Goal: Task Accomplishment & Management: Manage account settings

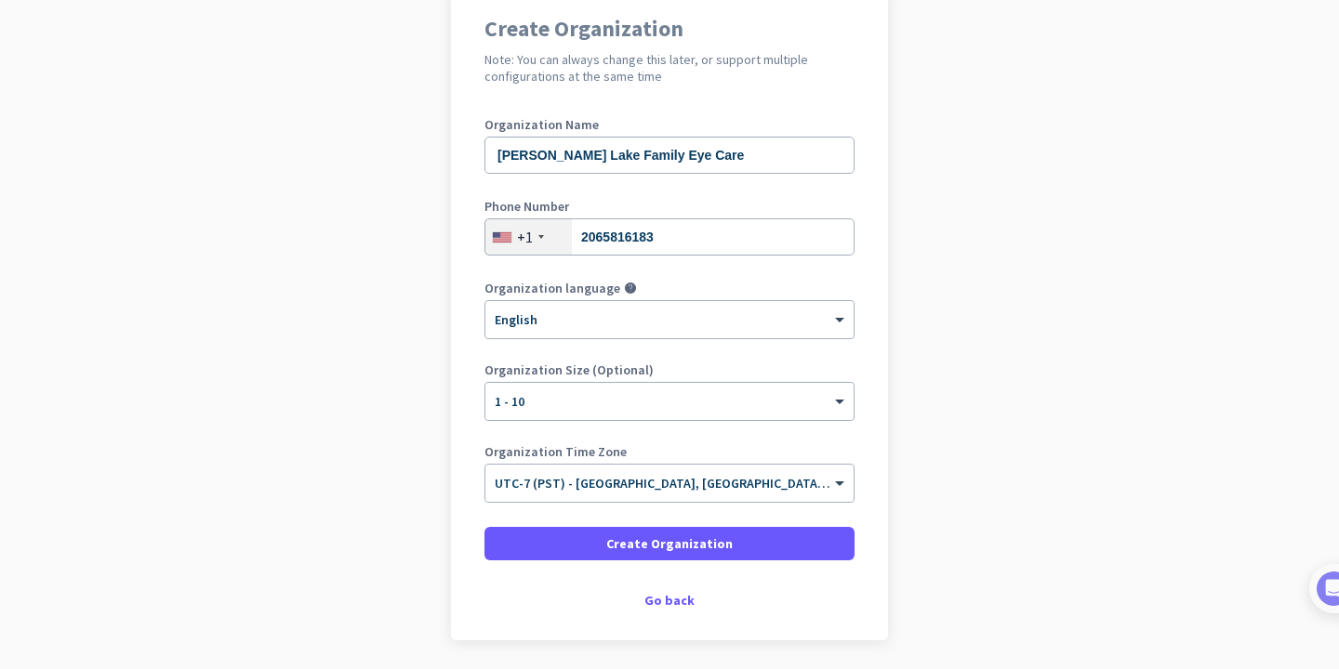
scroll to position [231, 0]
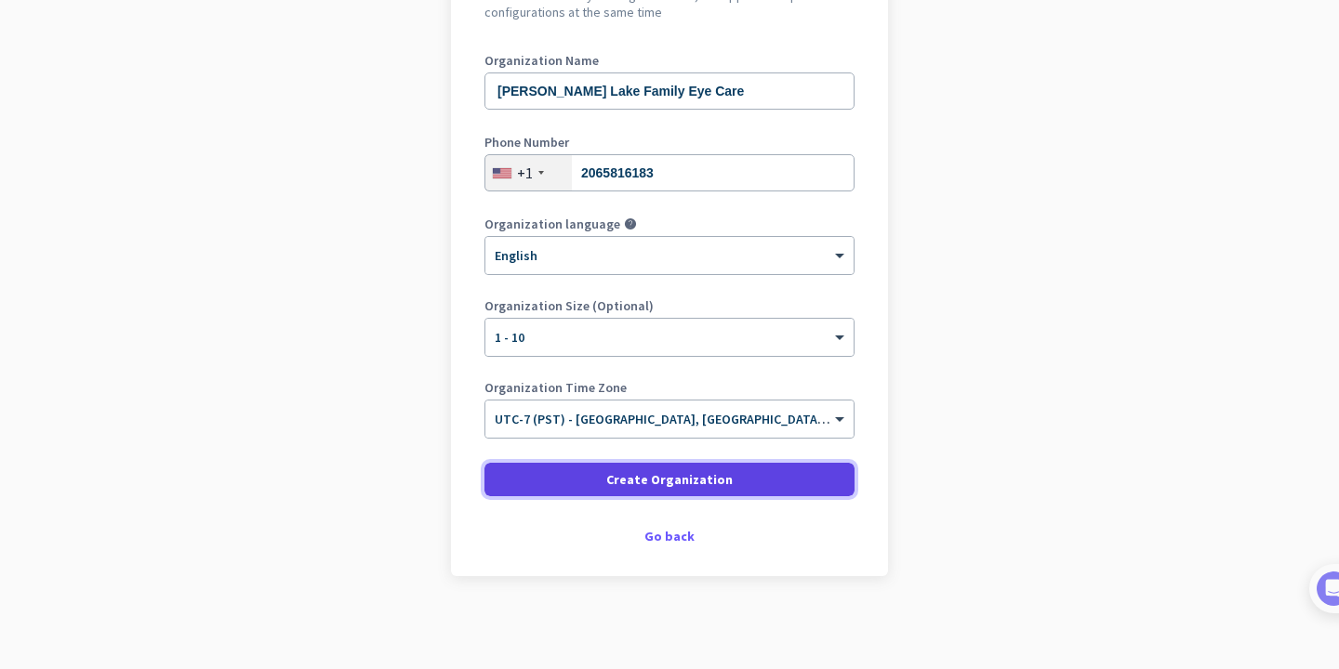
click at [673, 483] on span "Create Organization" at bounding box center [669, 479] width 126 height 19
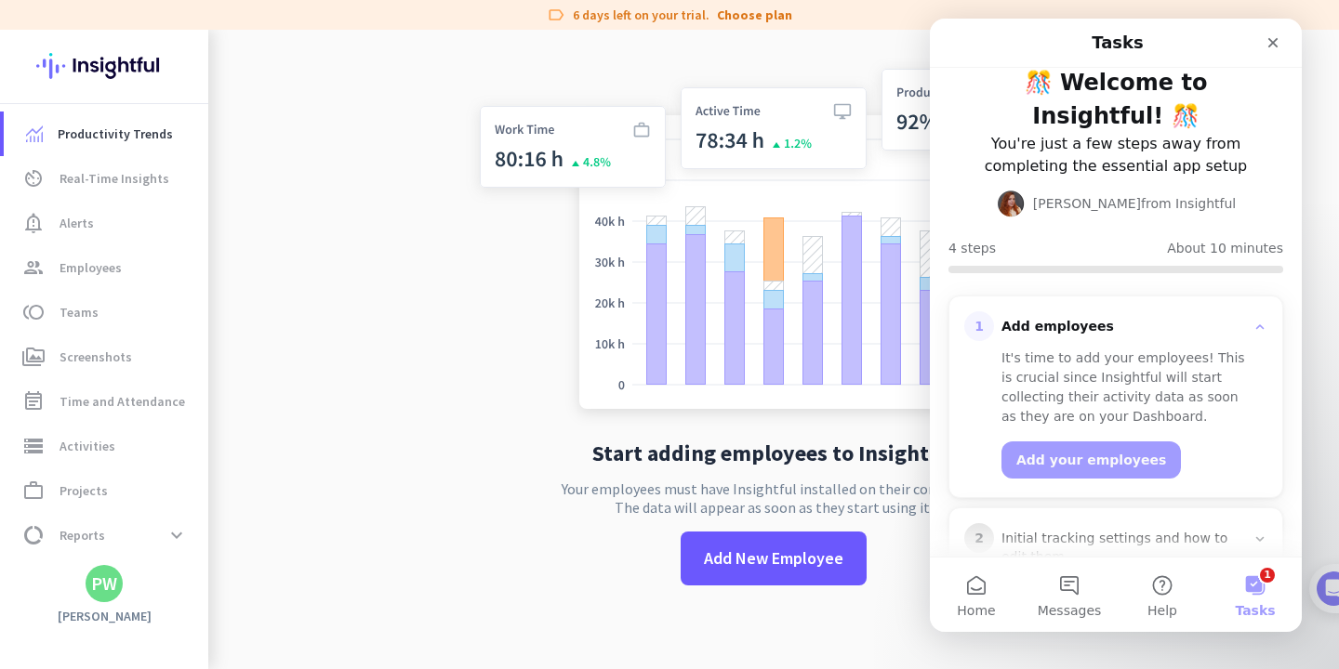
scroll to position [30, 0]
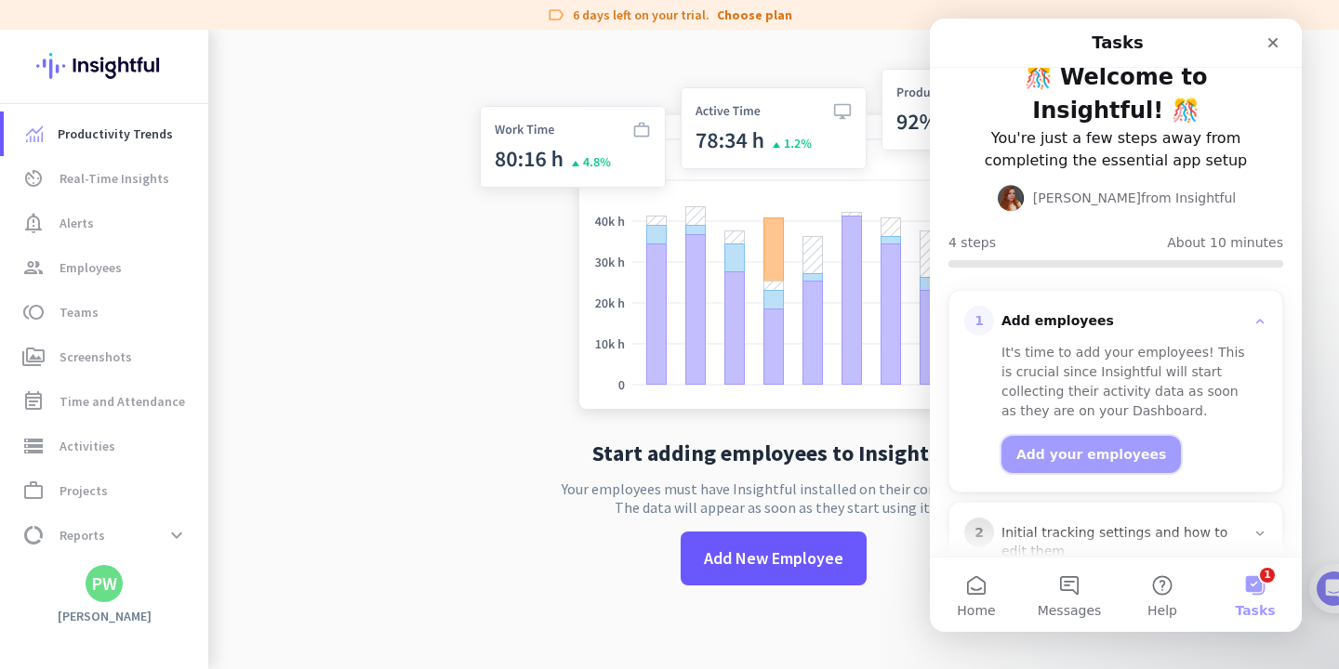
click at [1103, 436] on button "Add your employees" at bounding box center [1090, 454] width 179 height 37
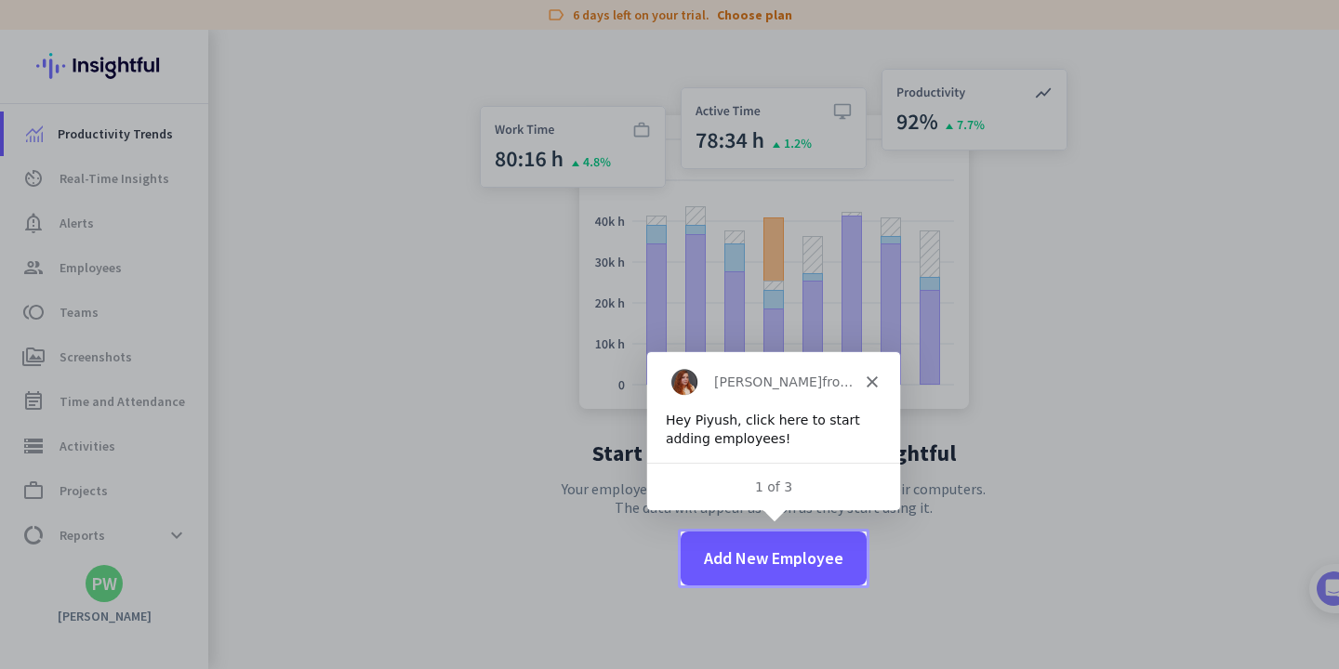
scroll to position [0, 0]
click at [797, 557] on span "Add New Employee" at bounding box center [773, 559] width 139 height 24
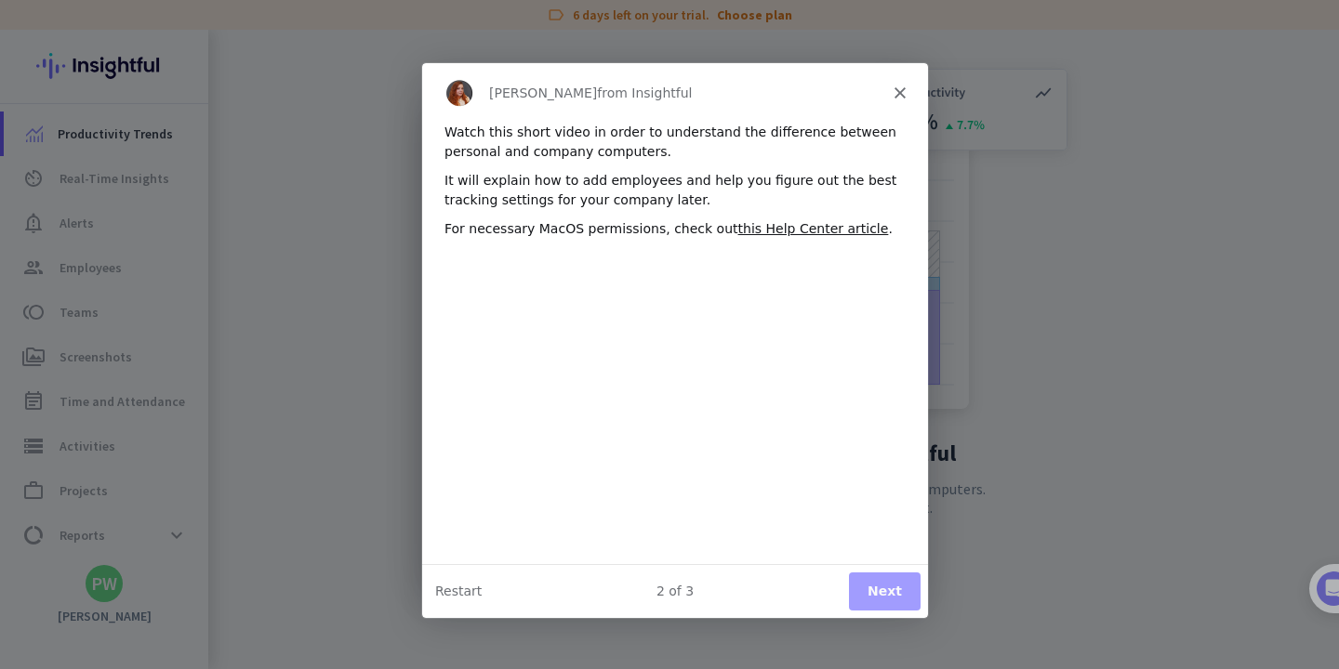
click at [873, 575] on button "Next" at bounding box center [884, 590] width 72 height 38
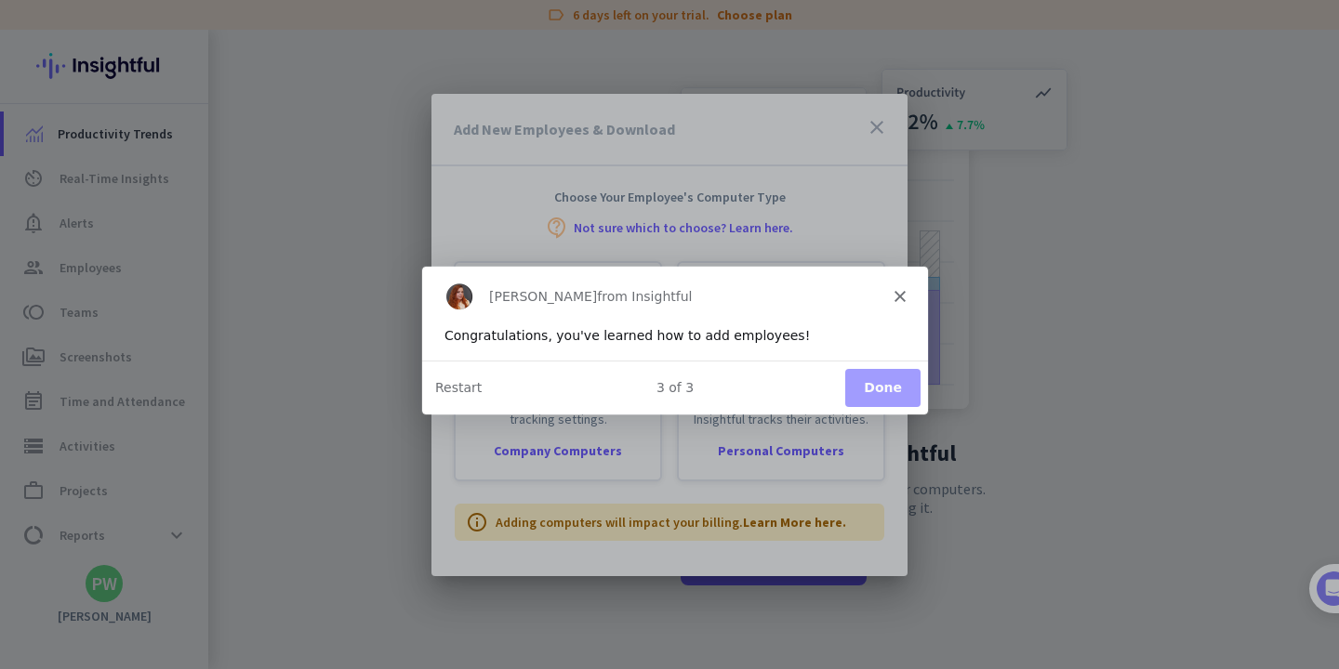
click at [884, 389] on button "Done" at bounding box center [881, 386] width 75 height 38
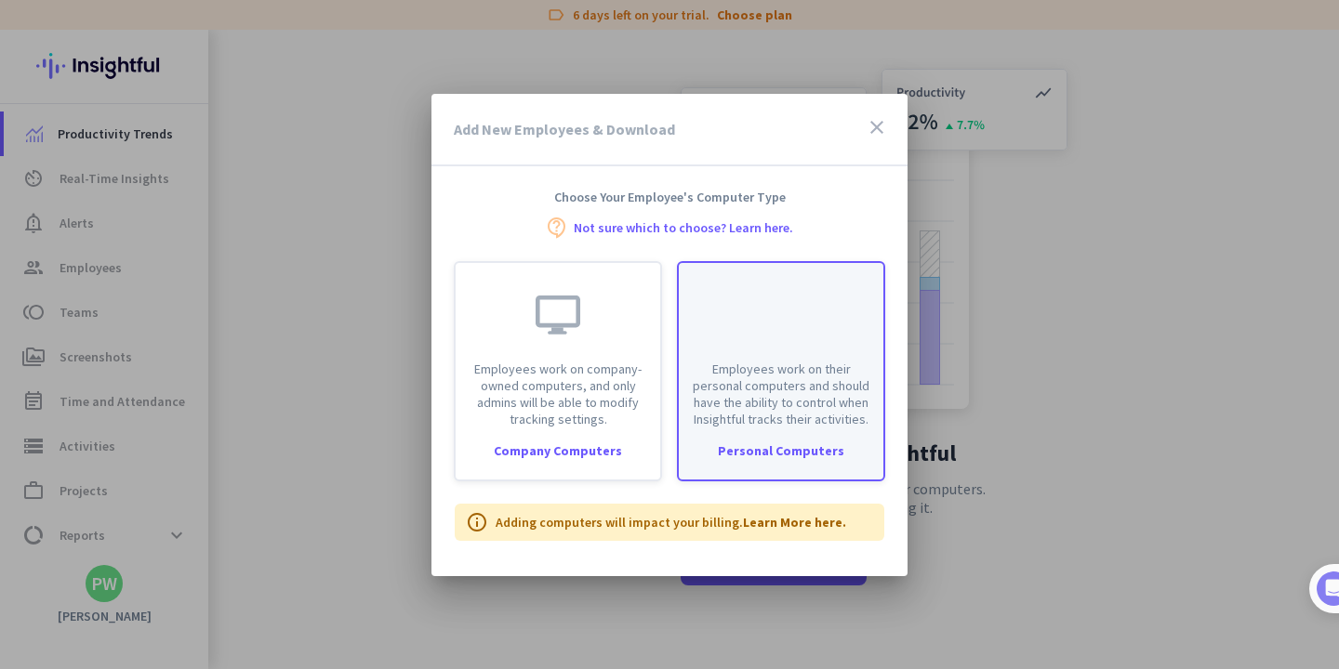
scroll to position [75, 0]
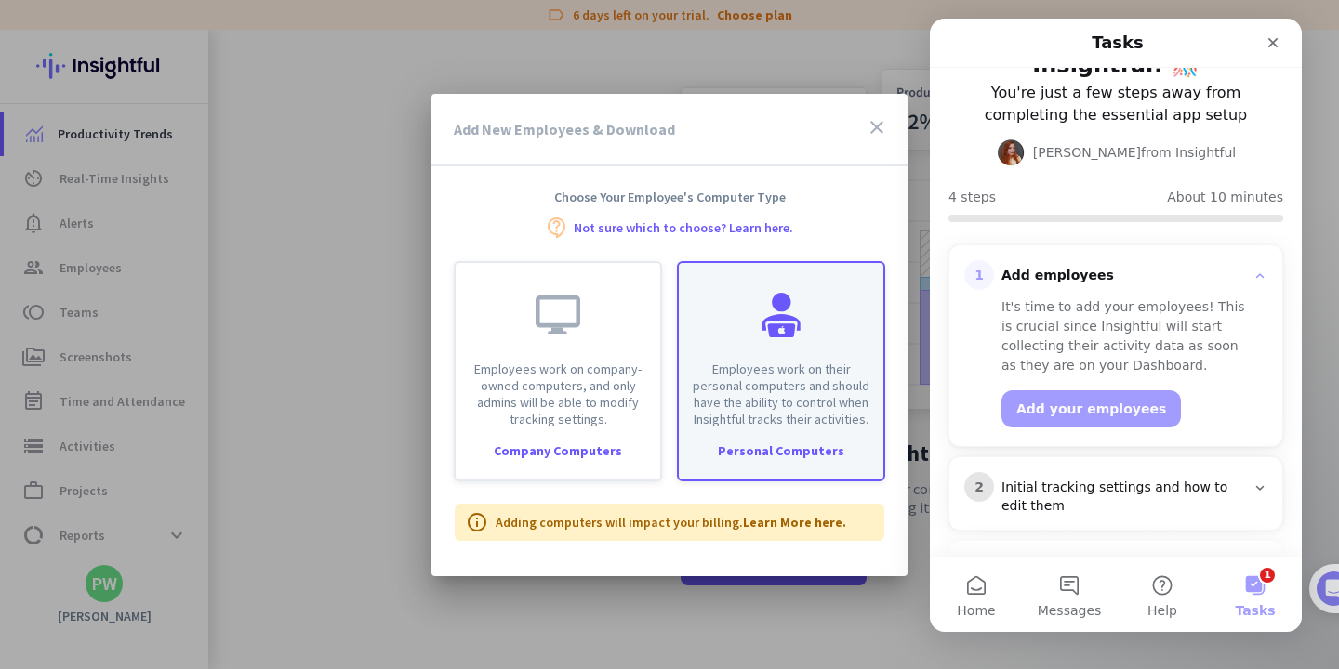
click at [771, 435] on div "Employees work on their personal computers and should have the ability to contr…" at bounding box center [781, 371] width 208 height 220
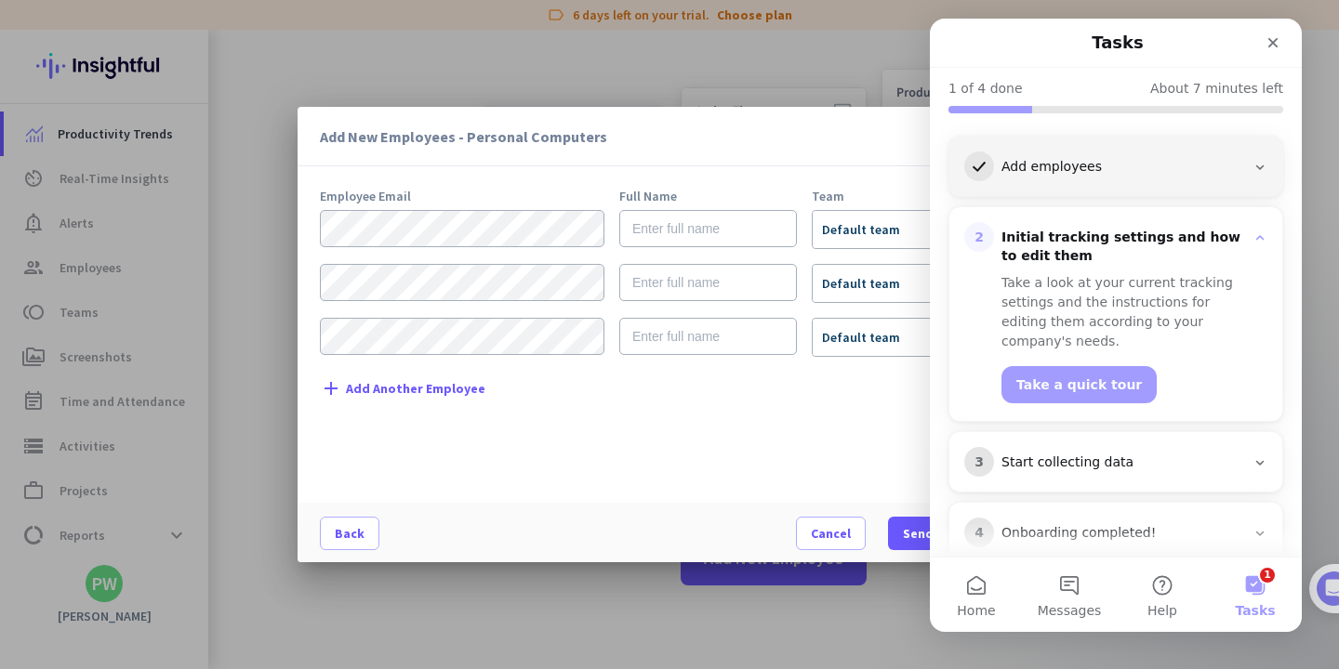
scroll to position [185, 0]
click at [579, 152] on div "Add New Employees - Personal Computers close" at bounding box center [670, 137] width 744 height 60
click at [716, 232] on input "text" at bounding box center [708, 228] width 178 height 37
paste input "Famuleras"
type input "Jenny Famuleras"
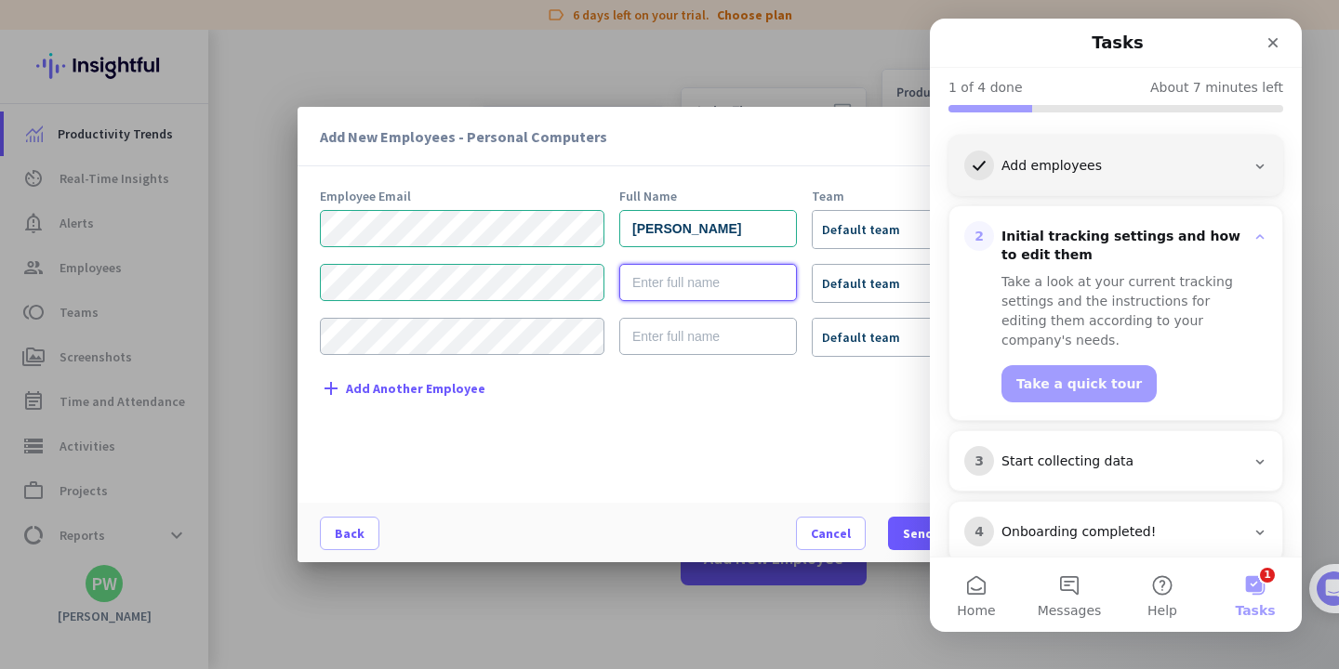
click at [670, 282] on input "text" at bounding box center [708, 282] width 178 height 37
paste input "Ariale Granada"
type input "Ariale Granada"
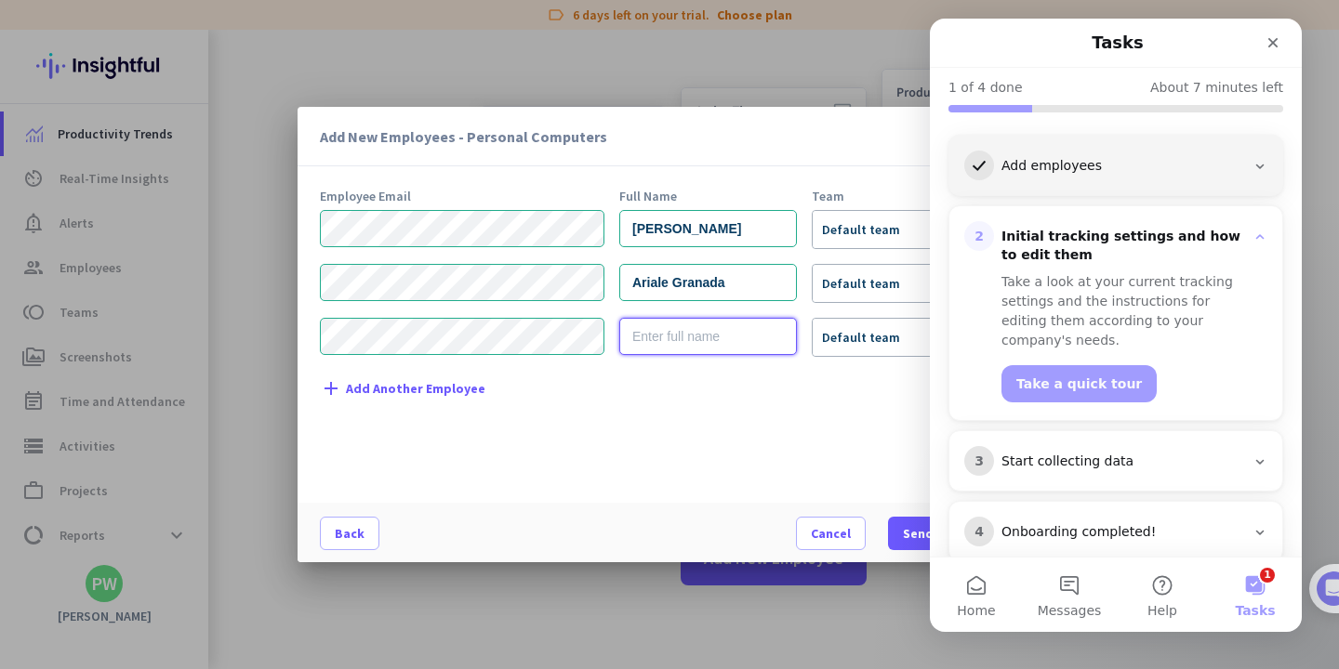
click at [654, 340] on input "text" at bounding box center [708, 336] width 178 height 37
paste input "Kristine Intino"
type input "Kristine Intino"
click at [900, 524] on span at bounding box center [953, 533] width 131 height 45
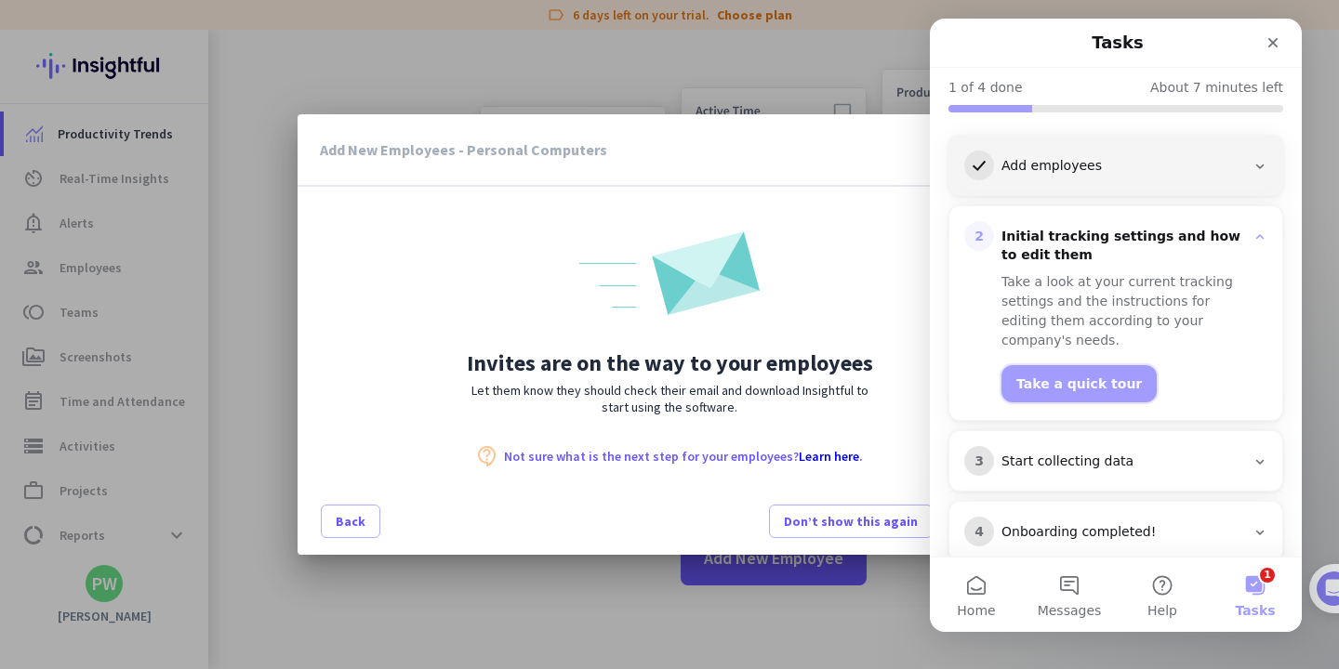
click at [1060, 365] on button "Take a quick tour" at bounding box center [1078, 383] width 155 height 37
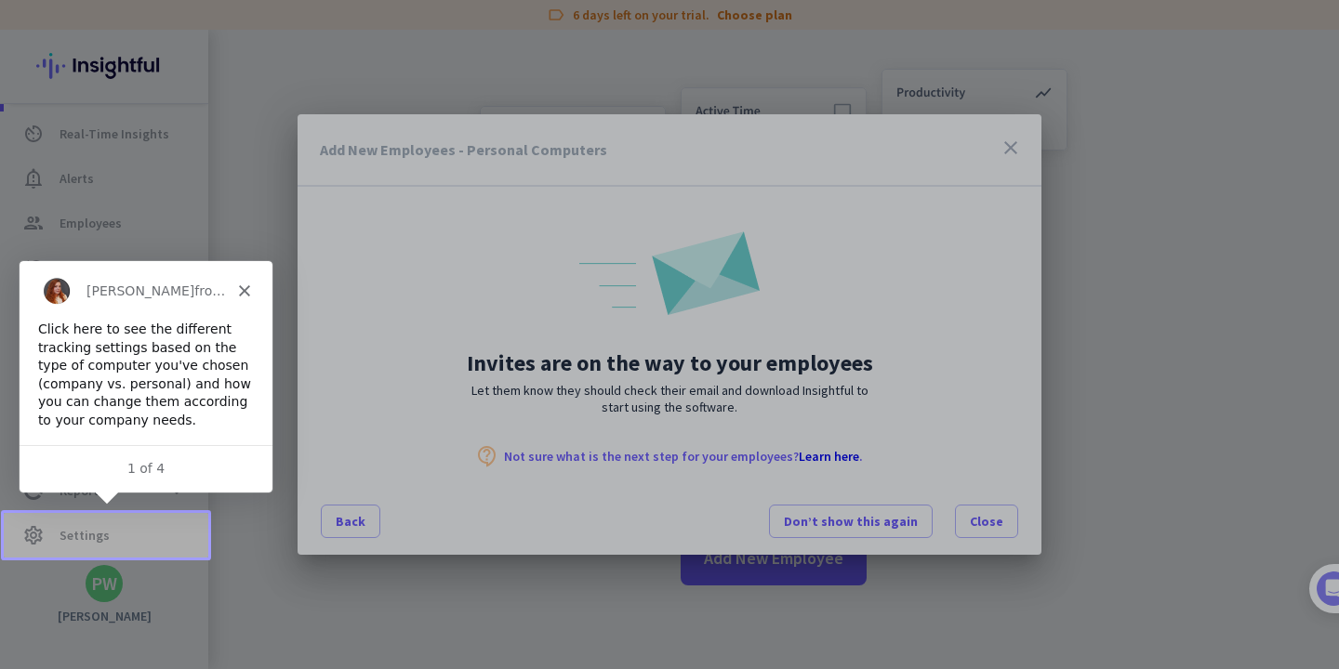
scroll to position [0, 0]
click at [77, 521] on div at bounding box center [669, 334] width 1339 height 669
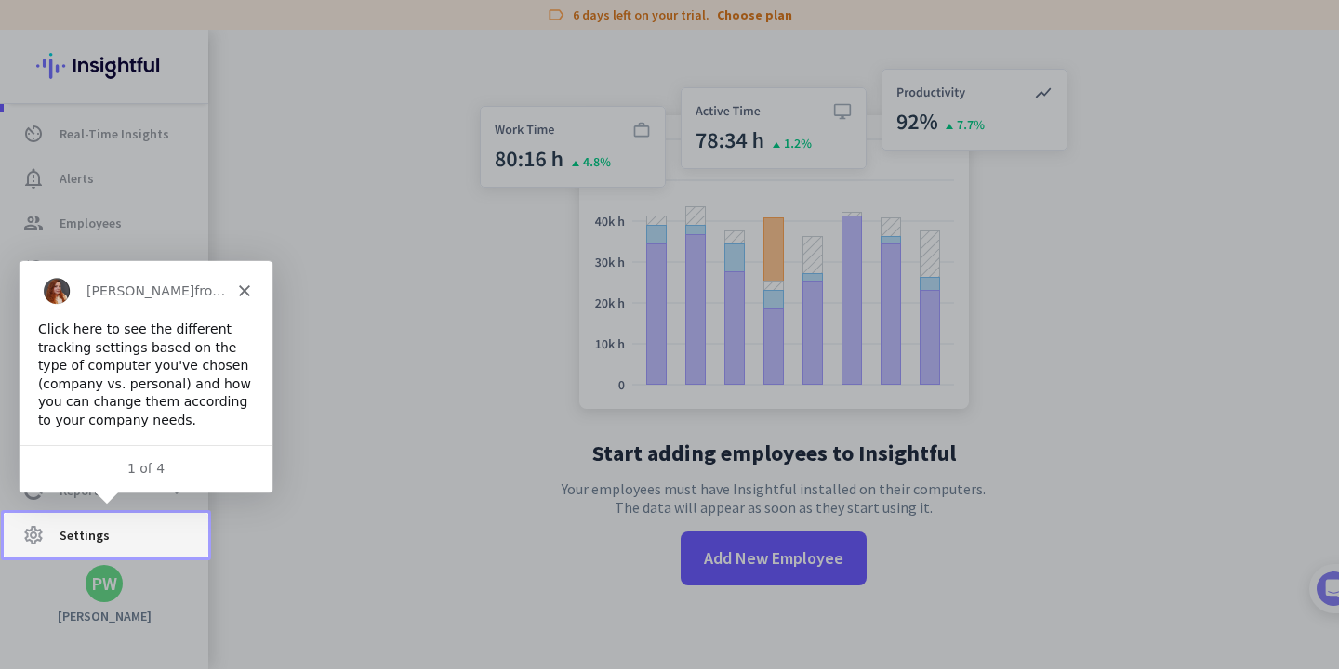
click at [94, 535] on span "Settings" at bounding box center [85, 535] width 50 height 22
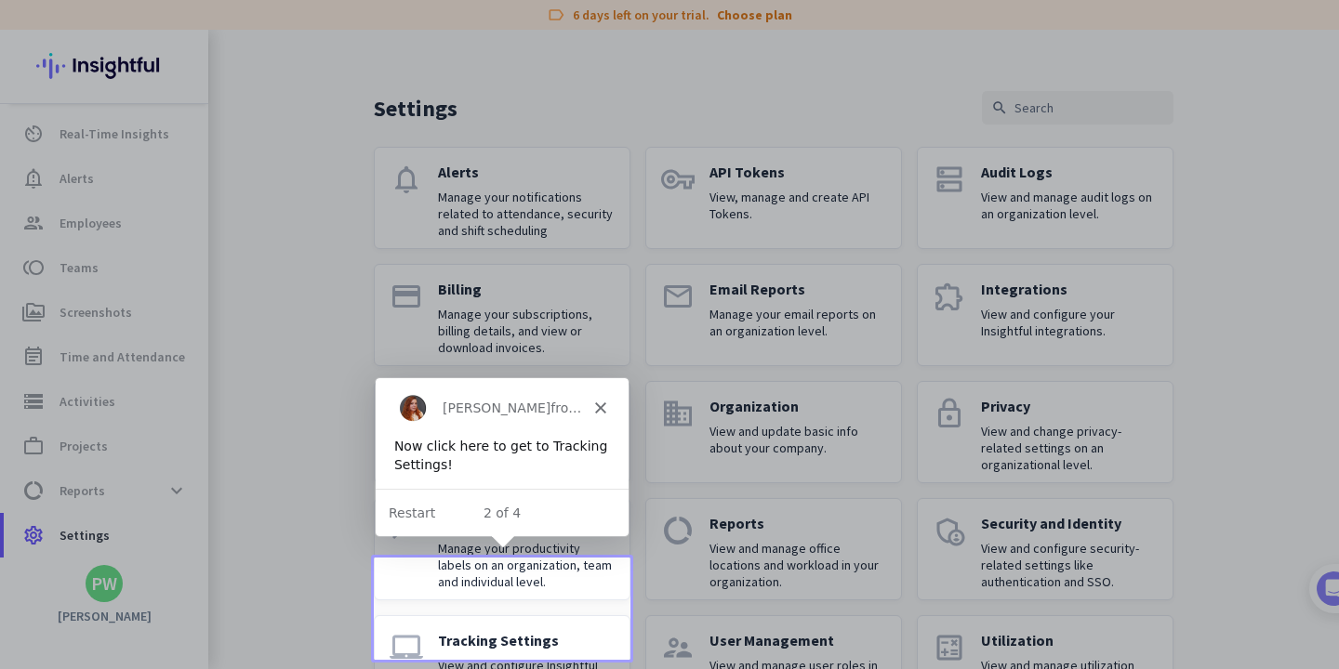
scroll to position [106, 0]
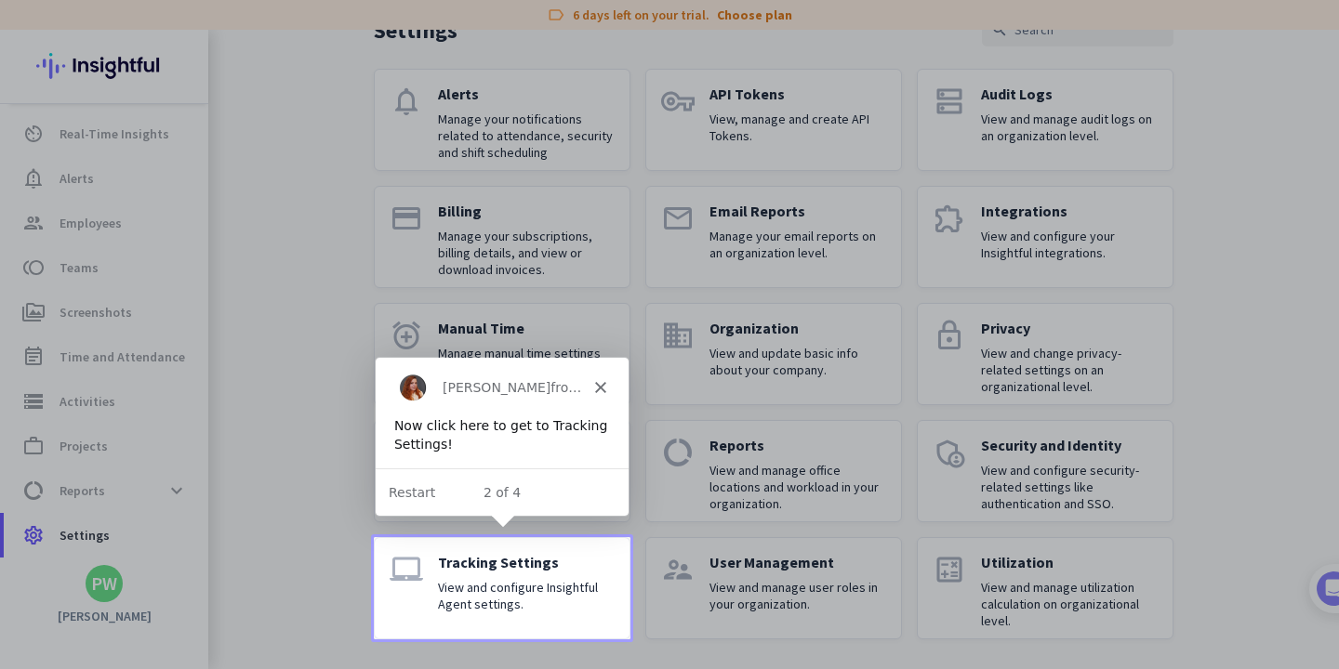
click at [529, 573] on div "Tracking Settings View and configure Insightful Agent settings." at bounding box center [526, 588] width 177 height 71
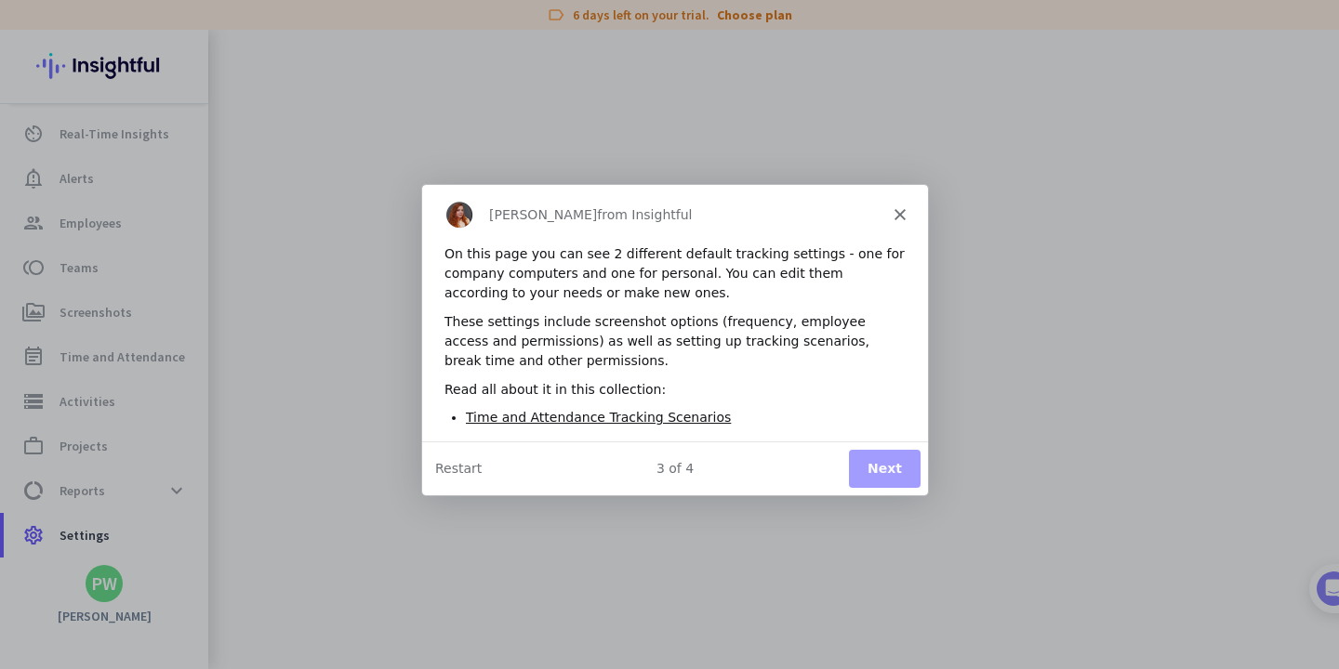
scroll to position [0, 0]
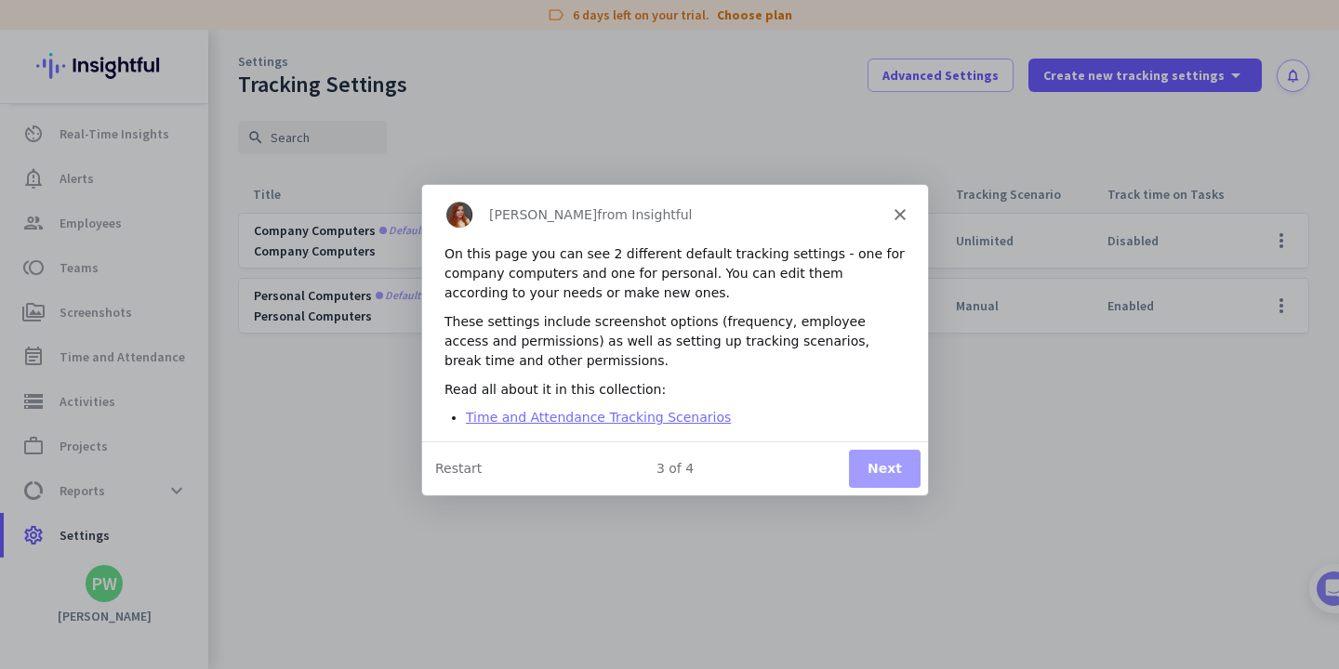
click at [644, 419] on link "Time and Attendance Tracking Scenarios" at bounding box center [597, 416] width 265 height 15
click at [880, 456] on button "Next" at bounding box center [884, 468] width 72 height 38
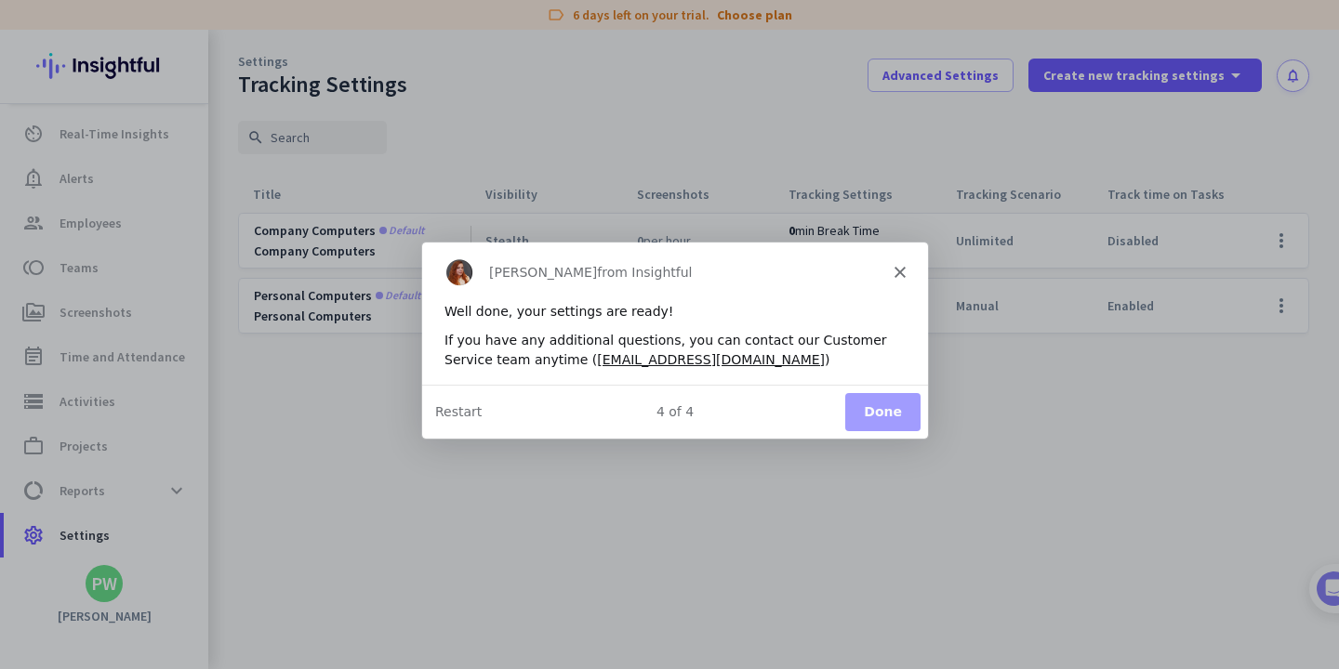
click at [893, 421] on button "Done" at bounding box center [881, 410] width 75 height 38
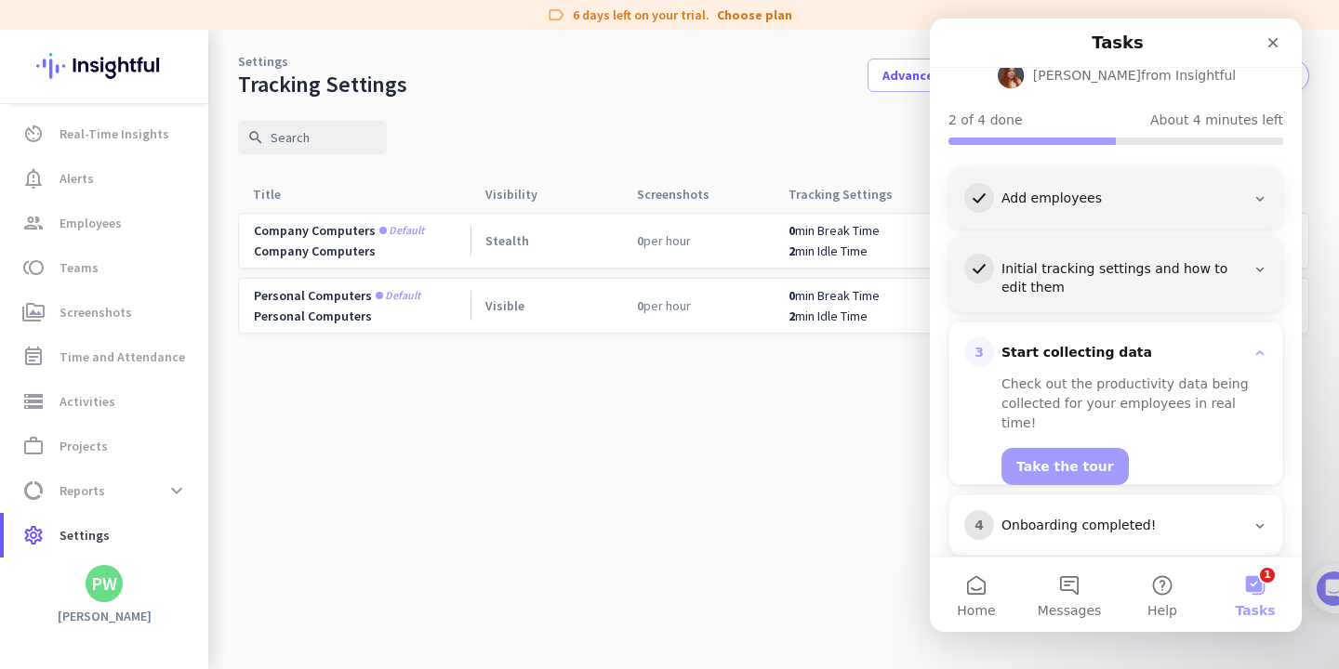
scroll to position [146, 0]
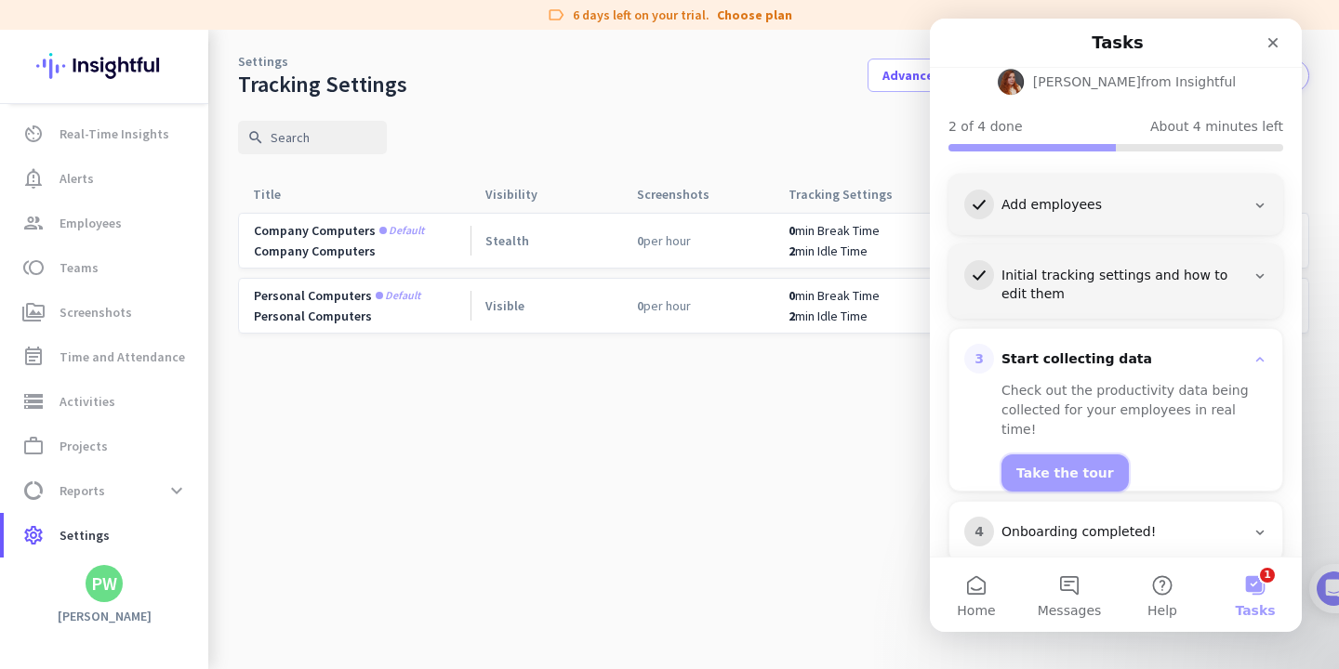
click at [1074, 455] on button "Take the tour" at bounding box center [1064, 473] width 127 height 37
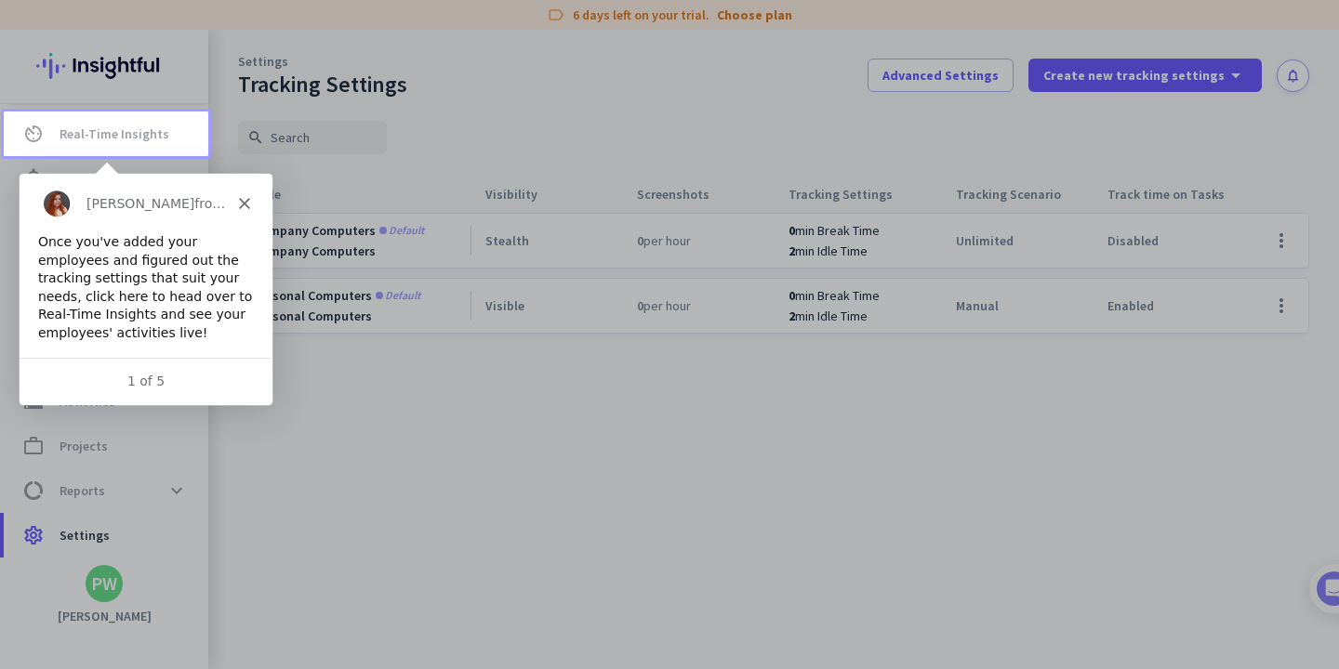
scroll to position [0, 0]
click at [126, 134] on span "Real-Time Insights" at bounding box center [115, 134] width 110 height 22
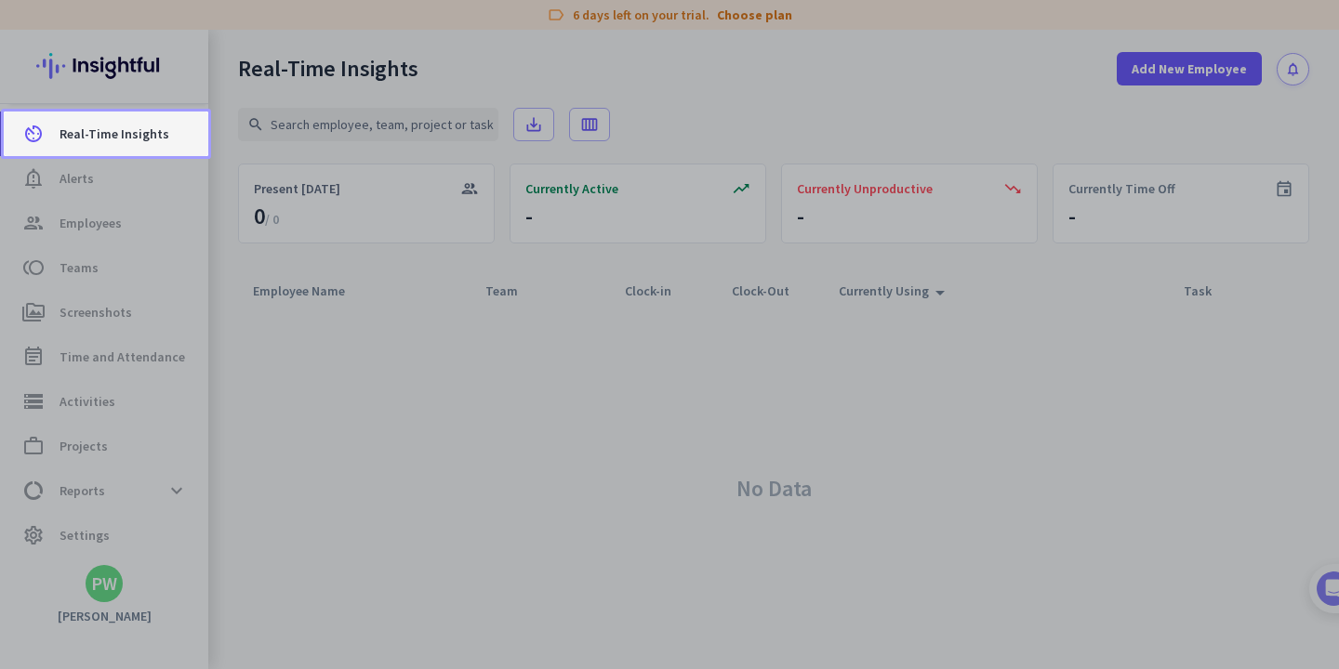
click at [126, 134] on span "Real-Time Insights" at bounding box center [115, 134] width 110 height 22
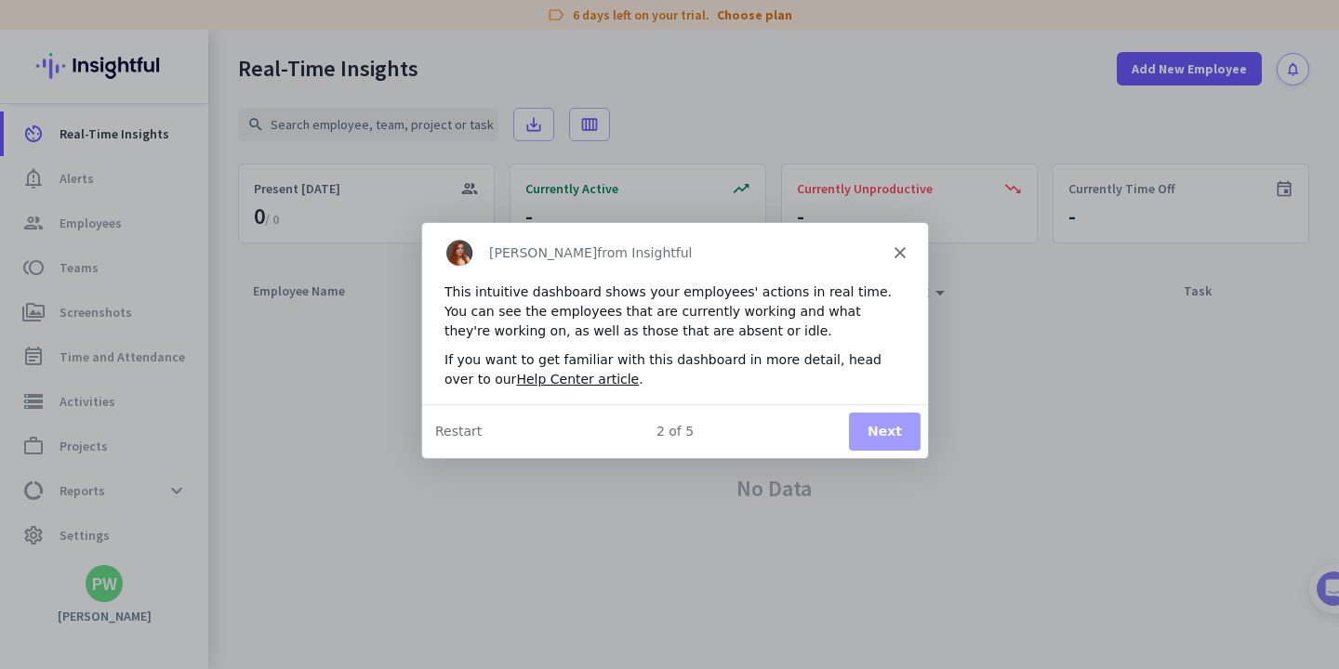
click at [881, 447] on button "Next" at bounding box center [884, 430] width 72 height 38
click at [877, 430] on button "Next" at bounding box center [884, 430] width 72 height 38
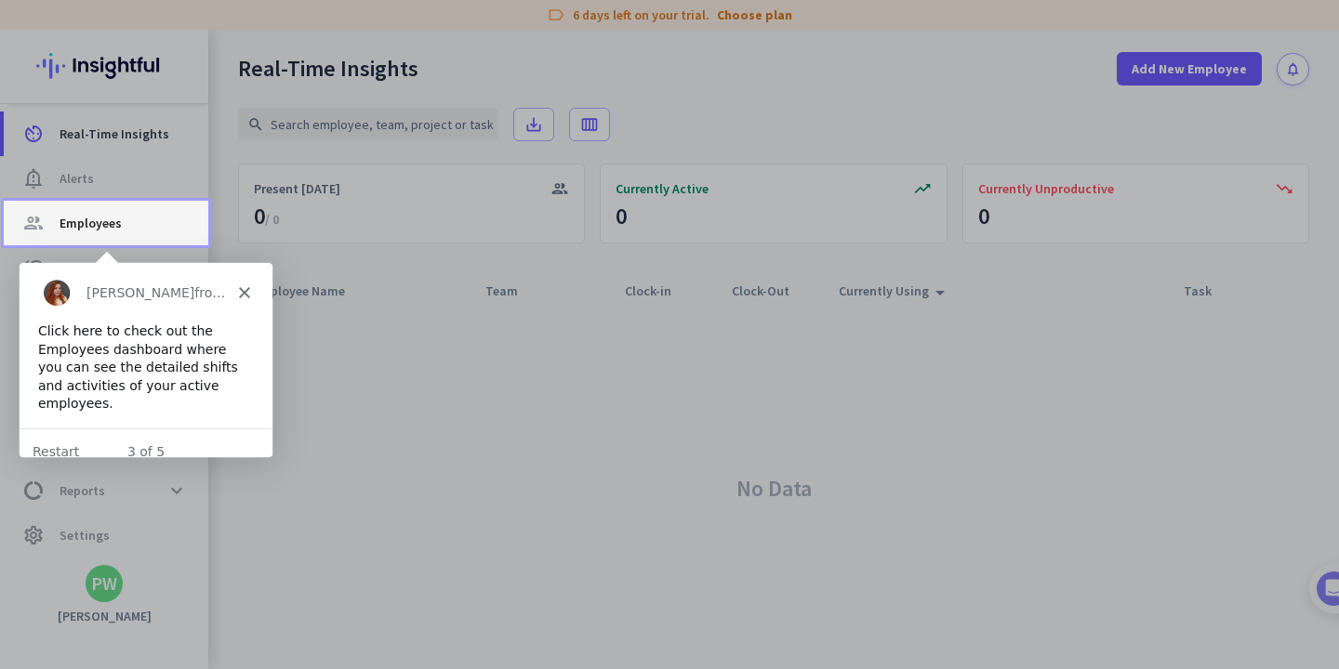
click at [98, 229] on span "Employees" at bounding box center [91, 223] width 62 height 22
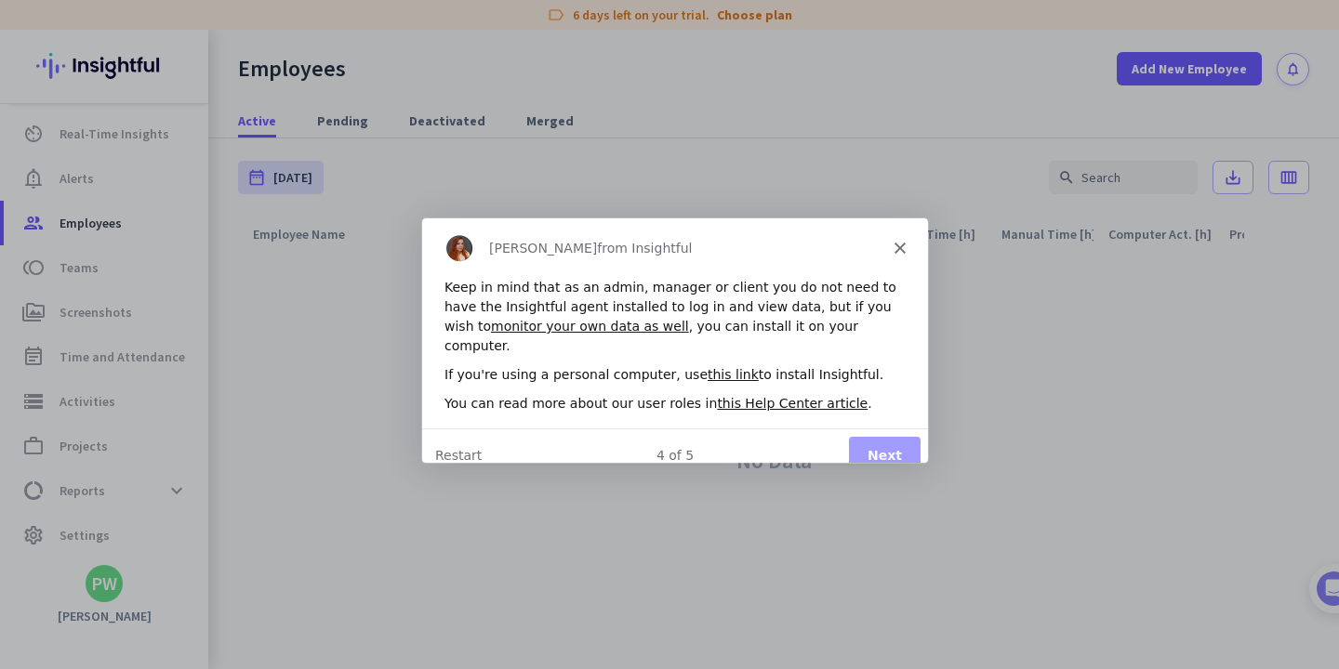
click at [896, 435] on button "Next" at bounding box center [884, 454] width 72 height 38
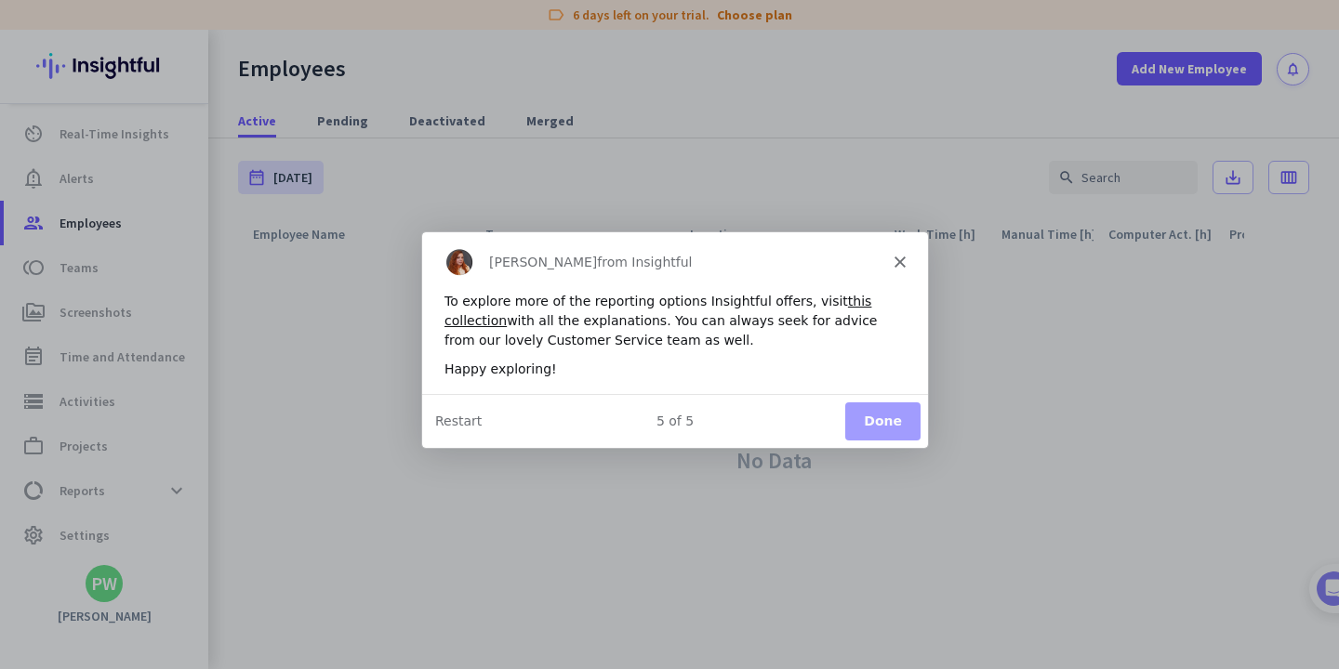
click at [893, 428] on button "Done" at bounding box center [881, 421] width 75 height 38
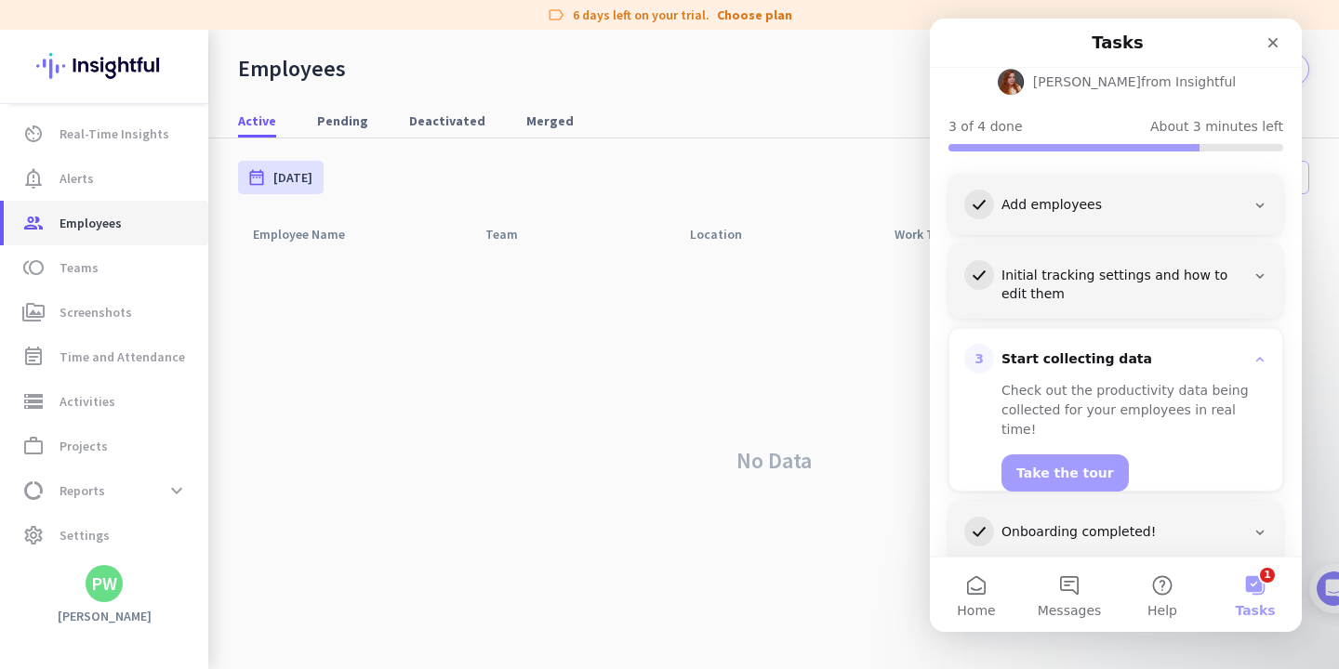
click at [84, 218] on span "Employees" at bounding box center [91, 223] width 62 height 22
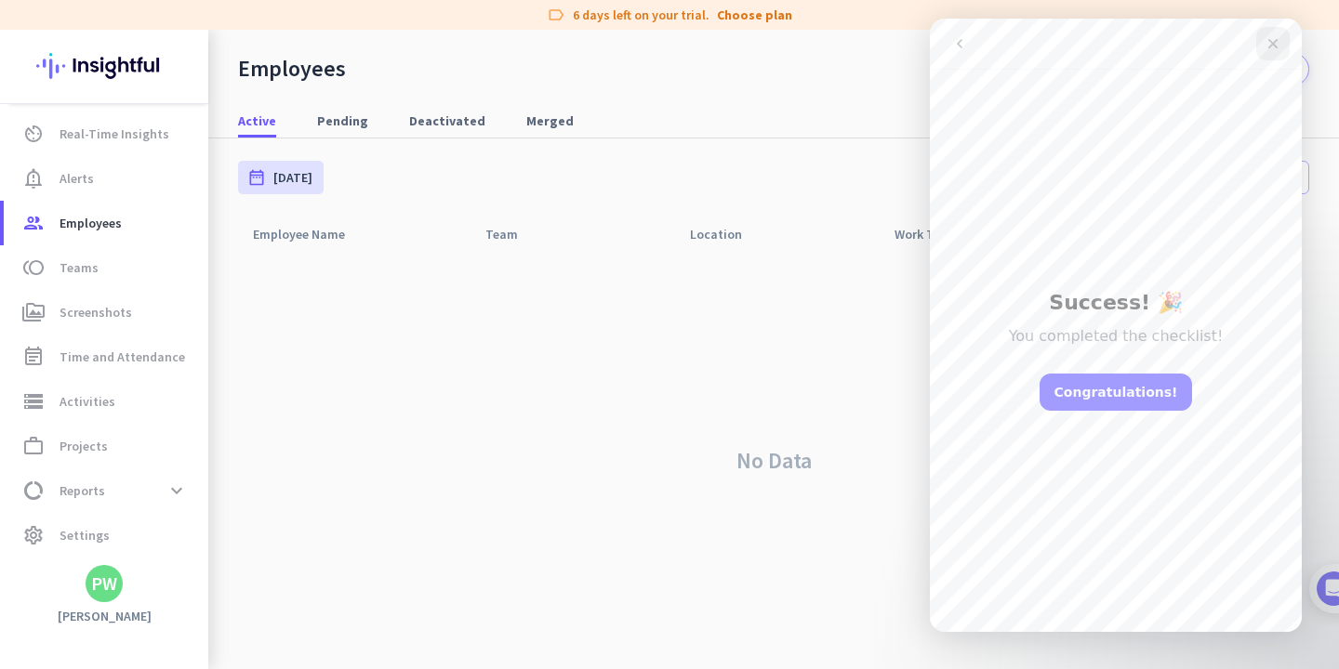
click at [1272, 43] on icon "Close" at bounding box center [1273, 44] width 10 height 10
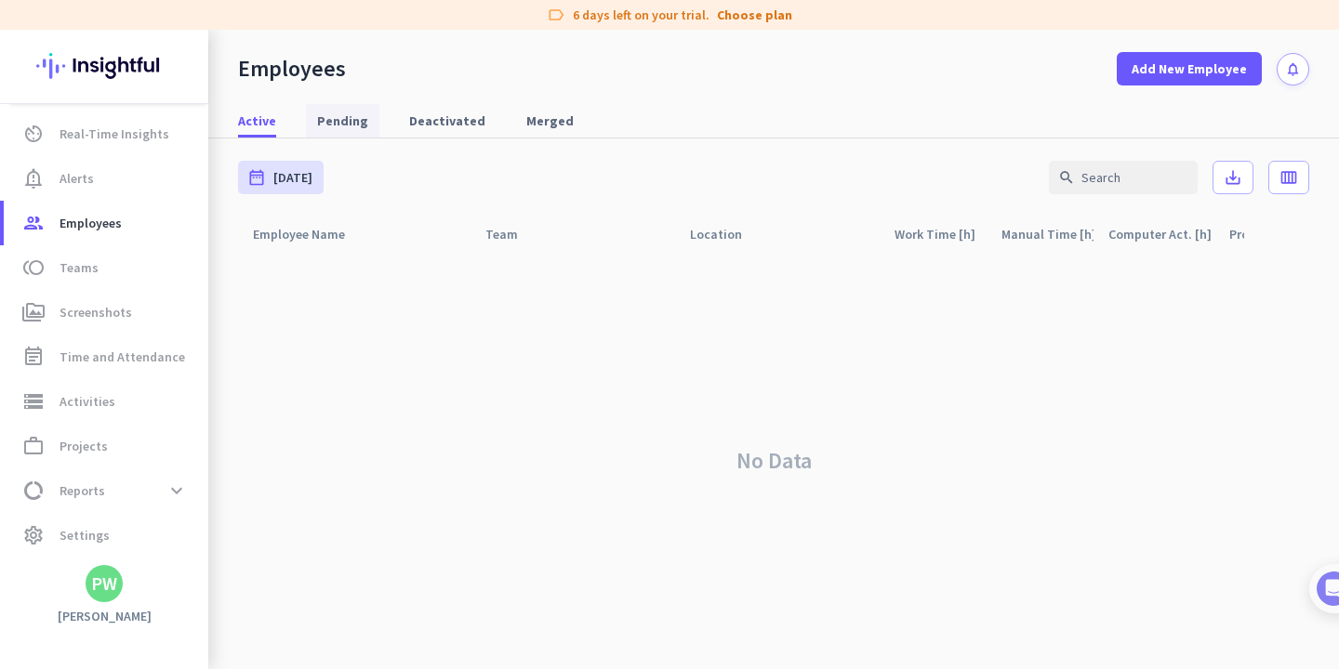
click at [342, 126] on span "Pending" at bounding box center [342, 121] width 51 height 19
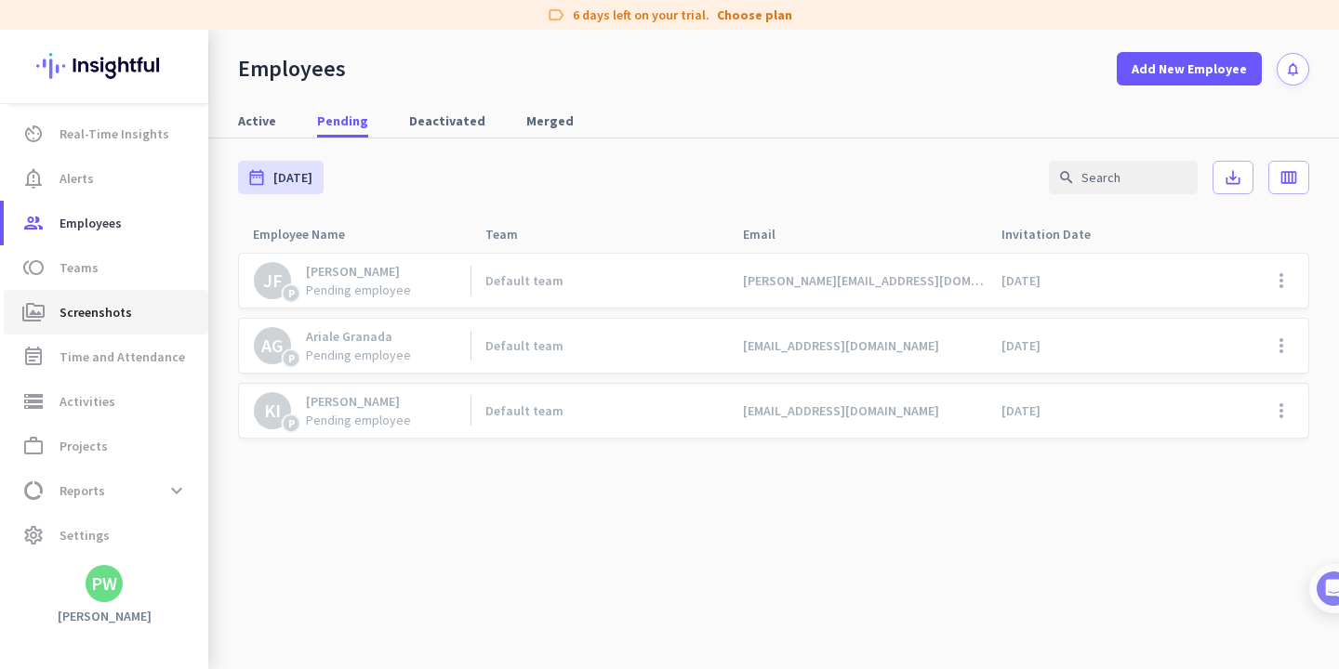
click at [107, 316] on span "Screenshots" at bounding box center [96, 312] width 73 height 22
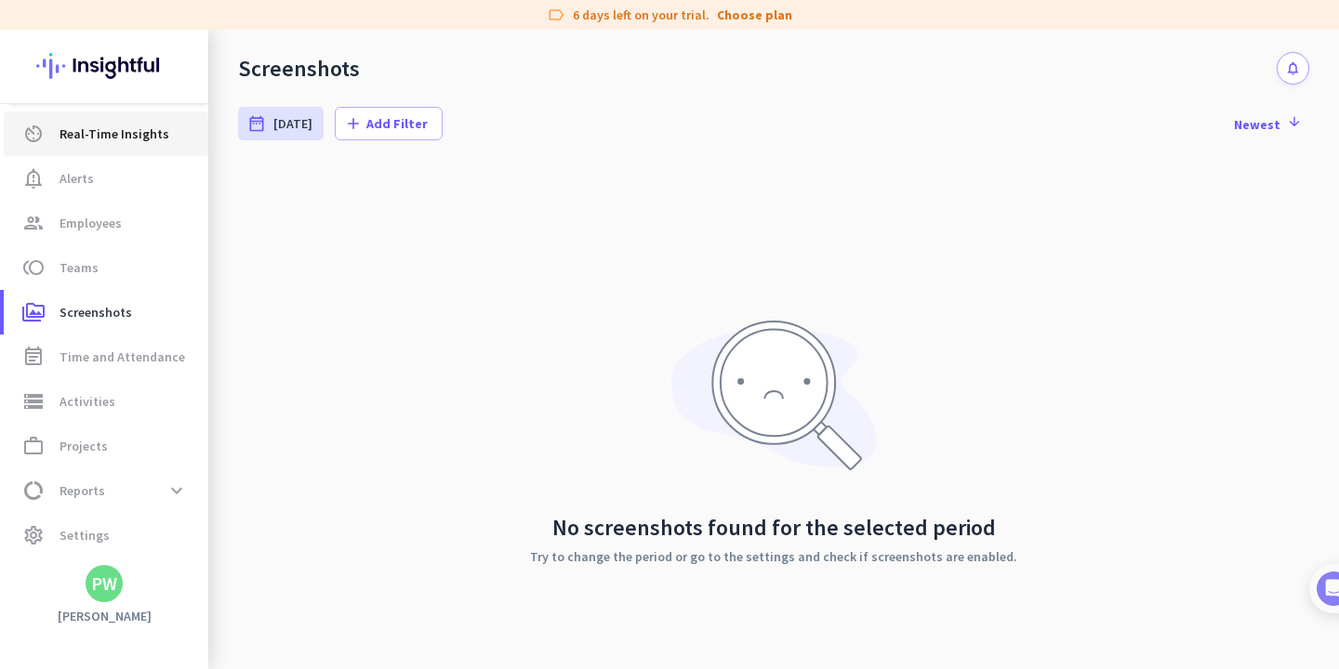
click at [89, 135] on span "Real-Time Insights" at bounding box center [115, 134] width 110 height 22
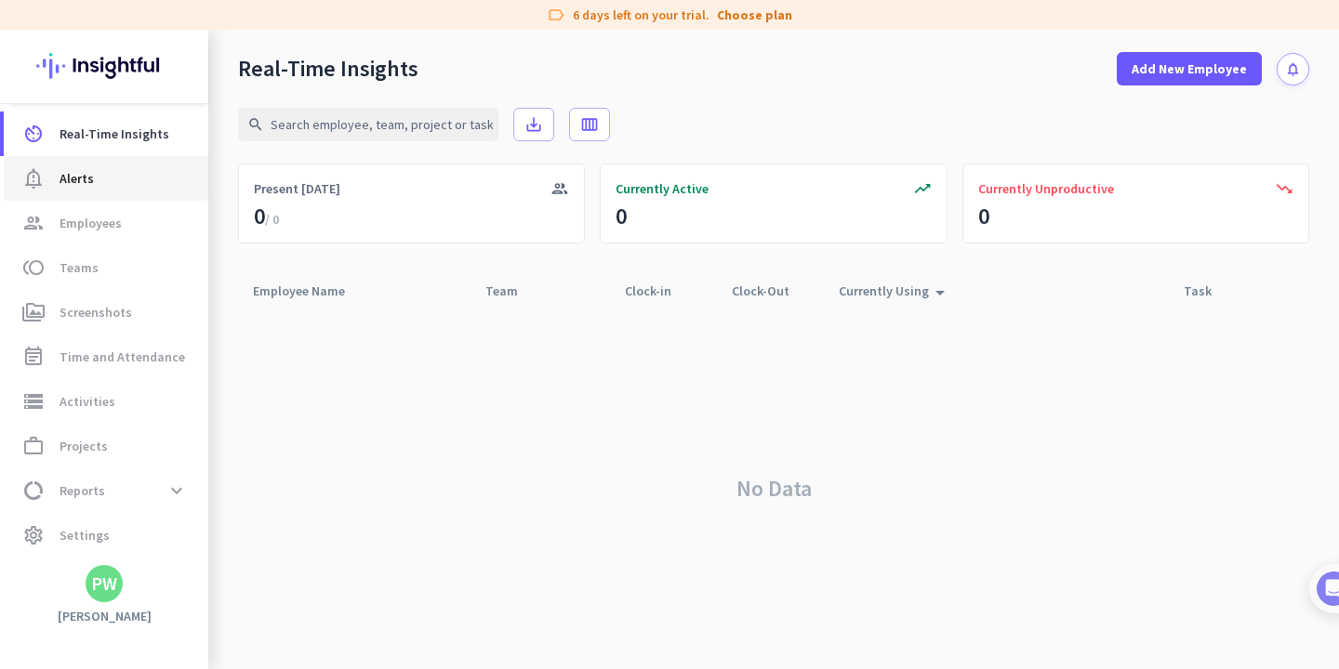
click at [82, 177] on span "Alerts" at bounding box center [77, 178] width 34 height 22
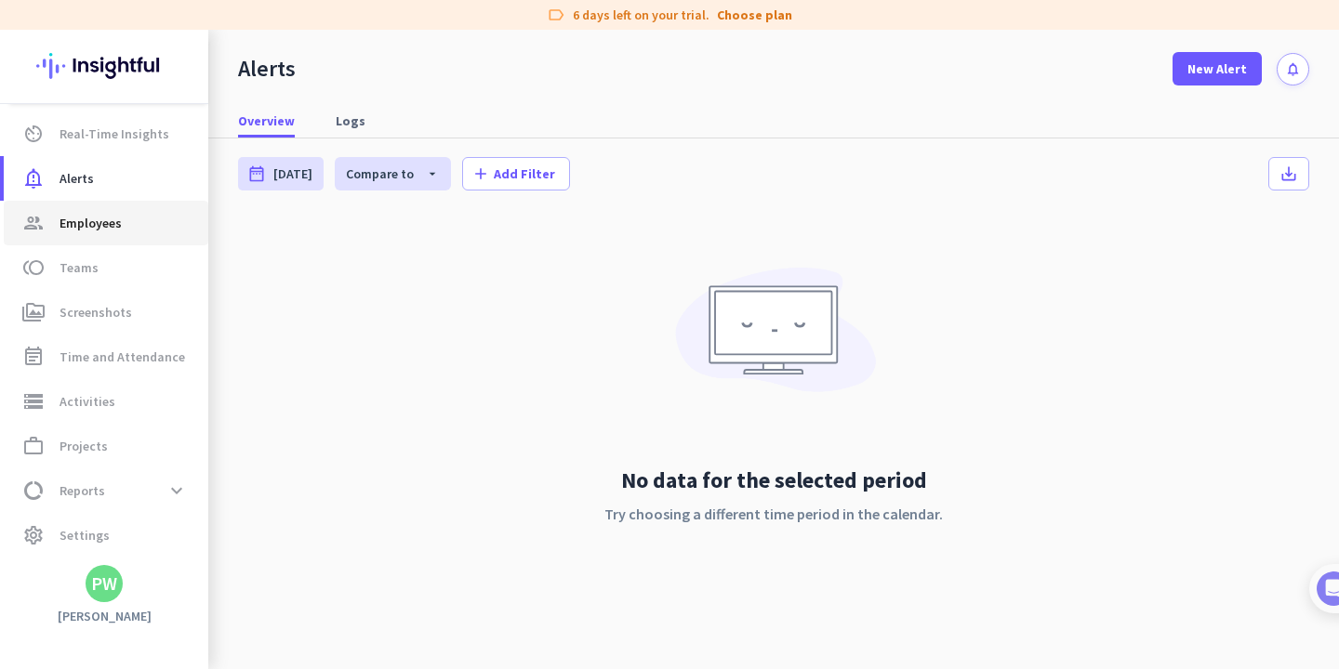
click at [71, 236] on link "group Employees" at bounding box center [106, 223] width 205 height 45
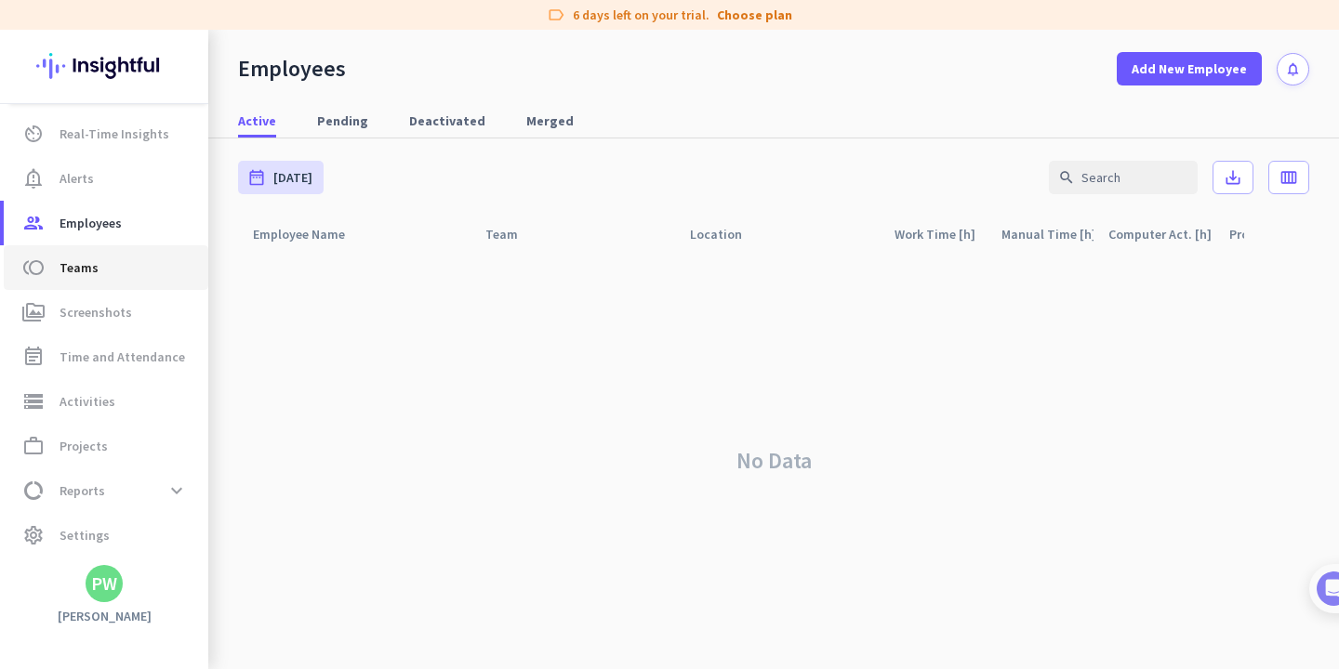
click at [76, 267] on span "Teams" at bounding box center [79, 268] width 39 height 22
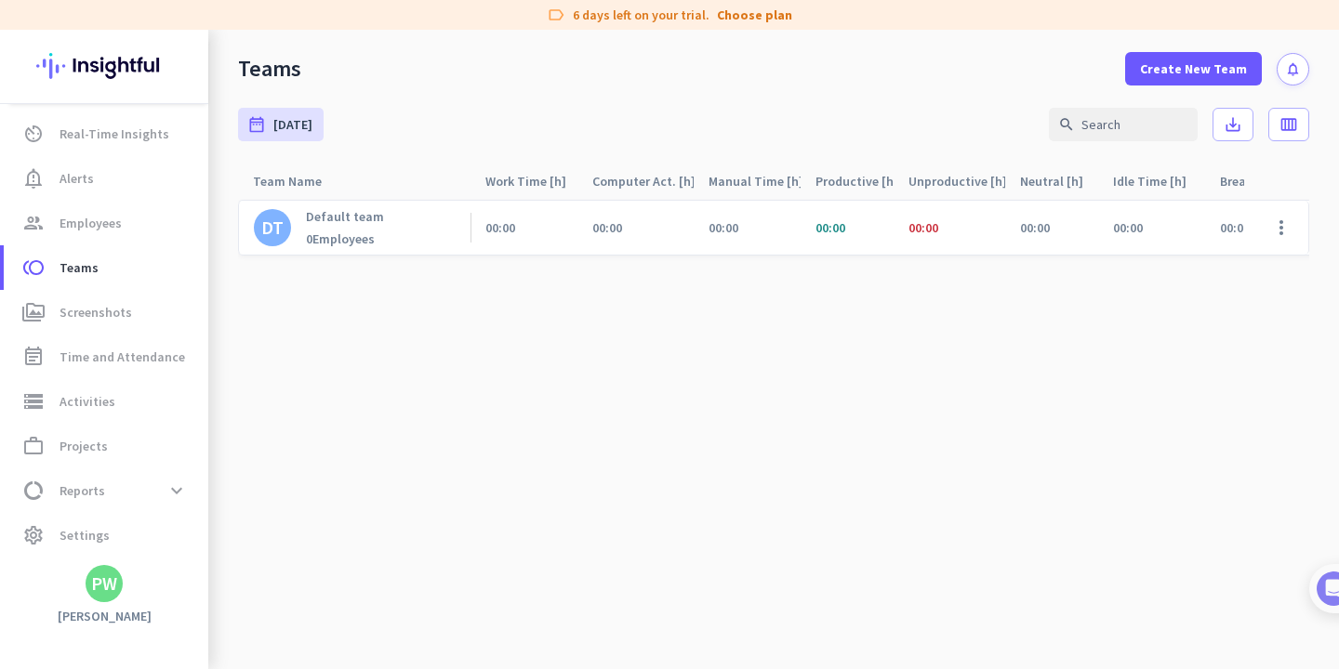
click at [328, 238] on div "0 Employees" at bounding box center [345, 239] width 78 height 17
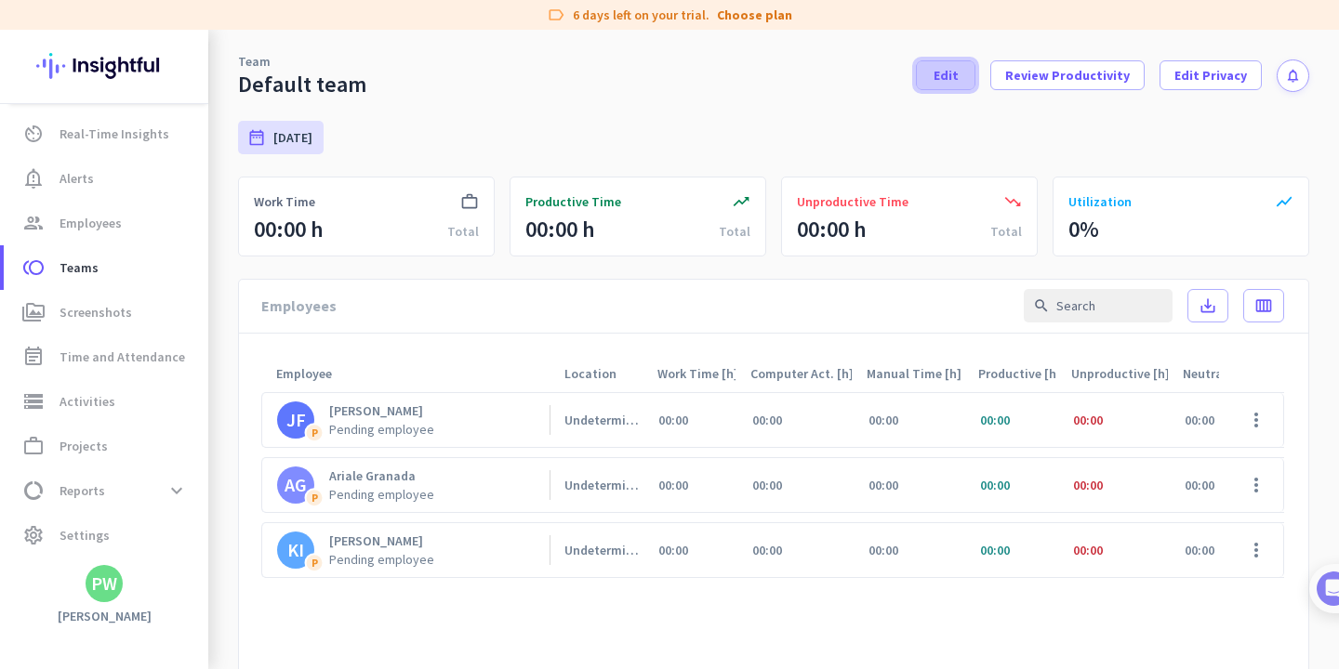
click at [956, 78] on span "Edit" at bounding box center [945, 75] width 25 height 19
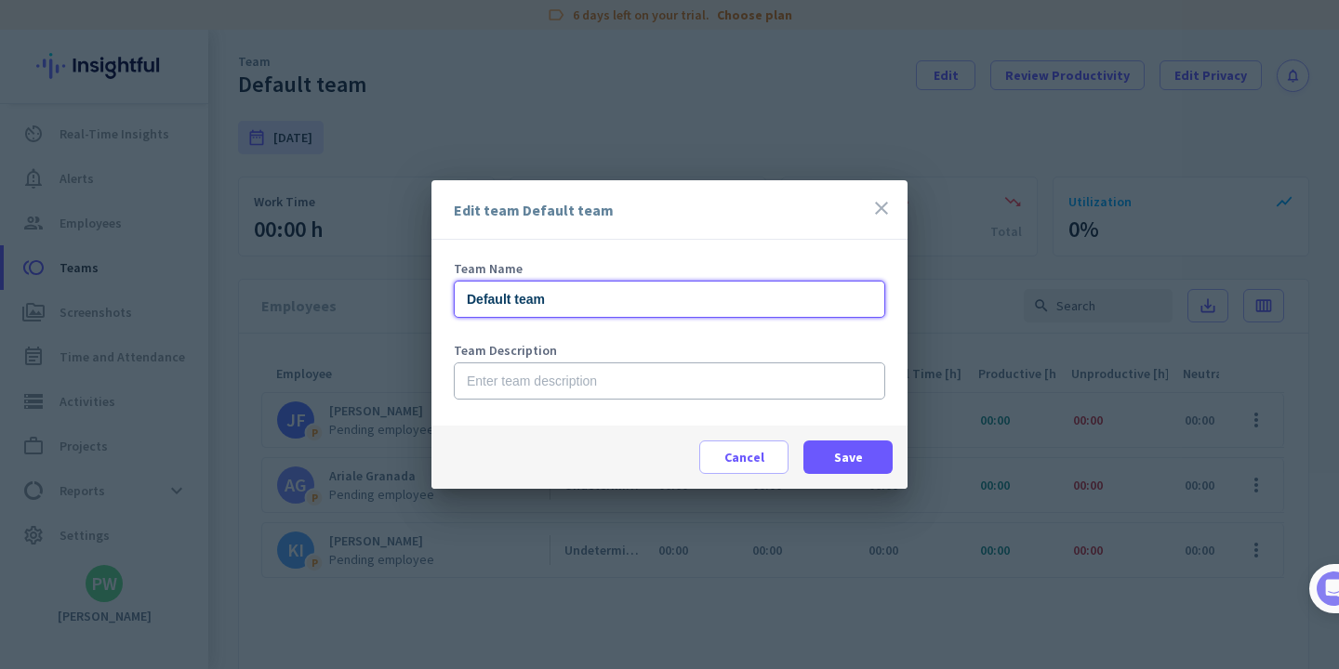
click at [482, 303] on input "Default team" at bounding box center [669, 299] width 431 height 37
click at [550, 305] on input "Hello Rache team" at bounding box center [669, 299] width 431 height 37
type input "Hello Rache Team"
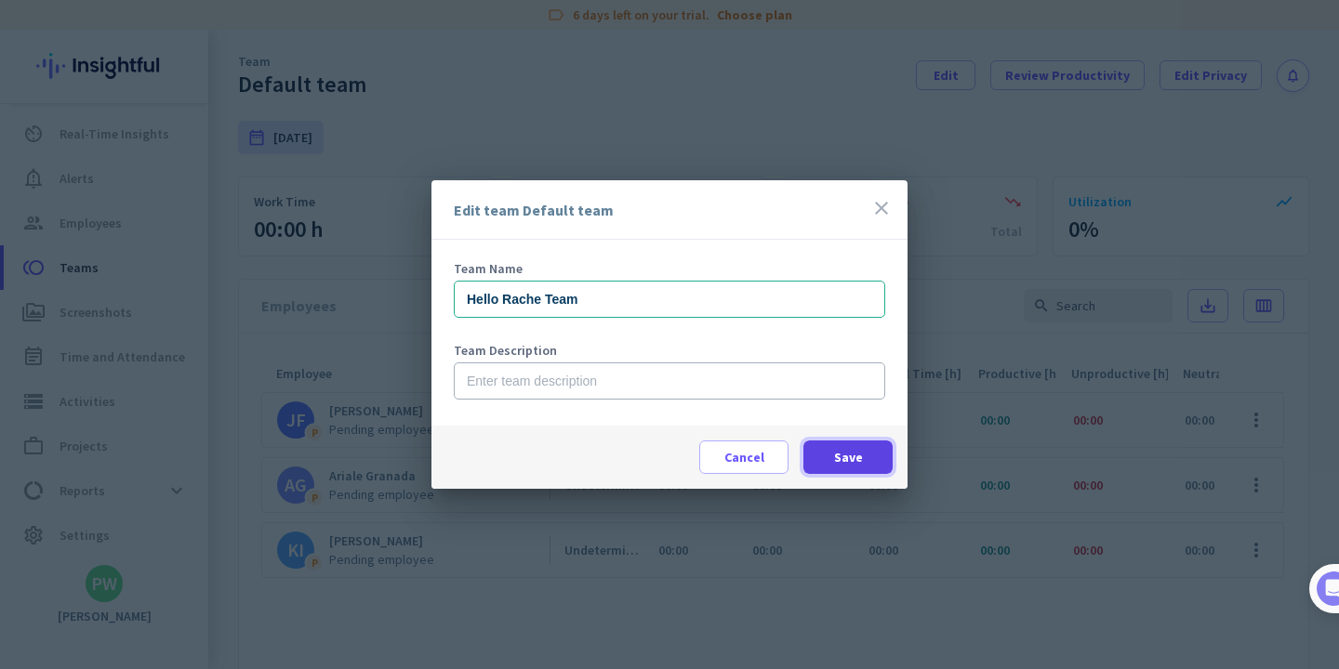
click at [830, 470] on span at bounding box center [847, 457] width 89 height 45
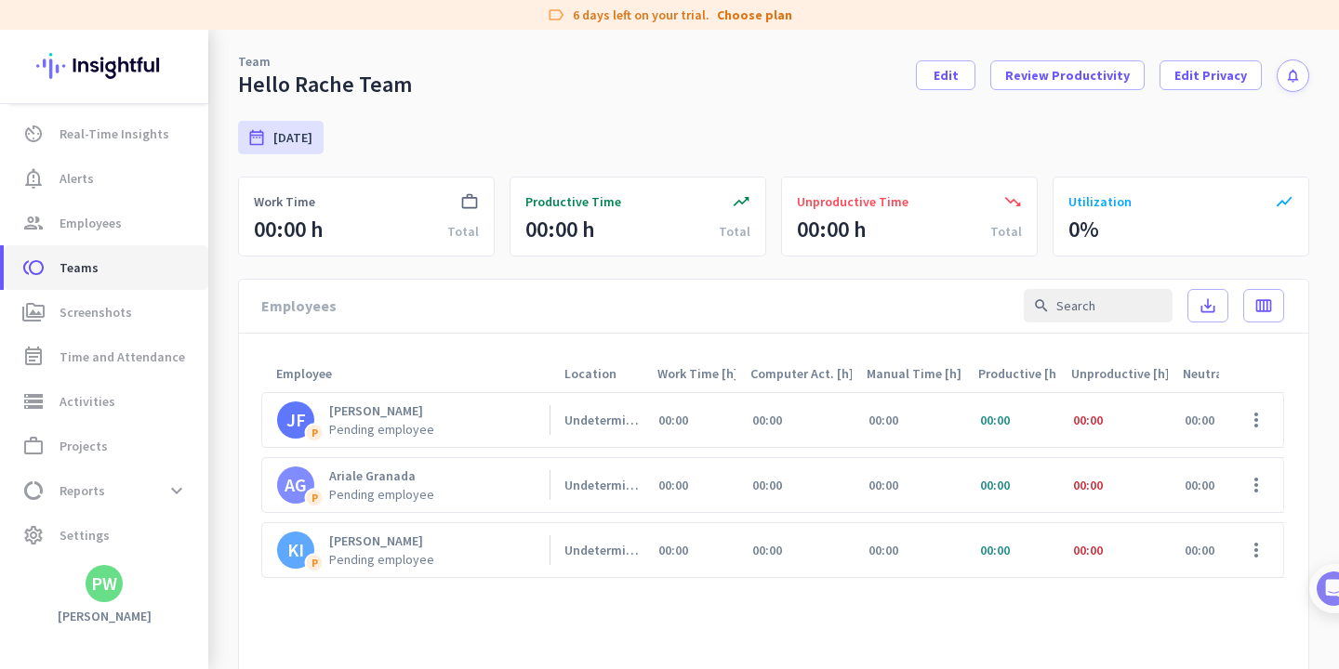
click at [69, 271] on span "Teams" at bounding box center [79, 268] width 39 height 22
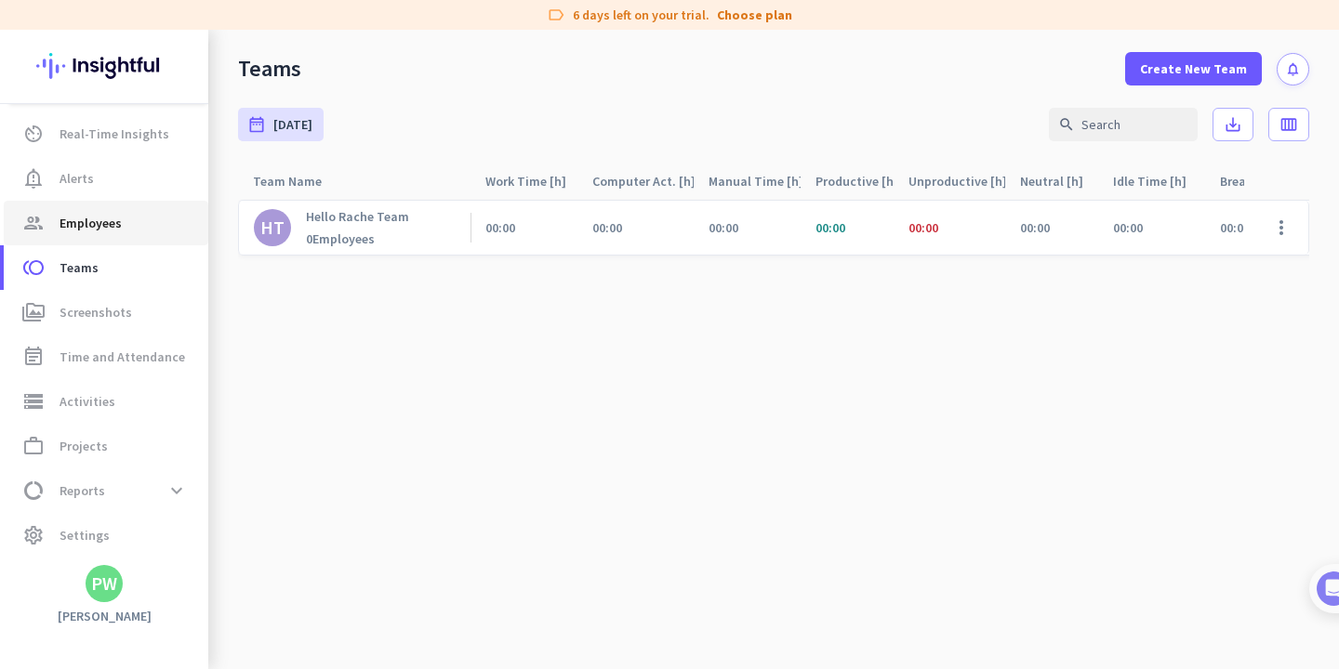
click at [92, 224] on span "Employees" at bounding box center [91, 223] width 62 height 22
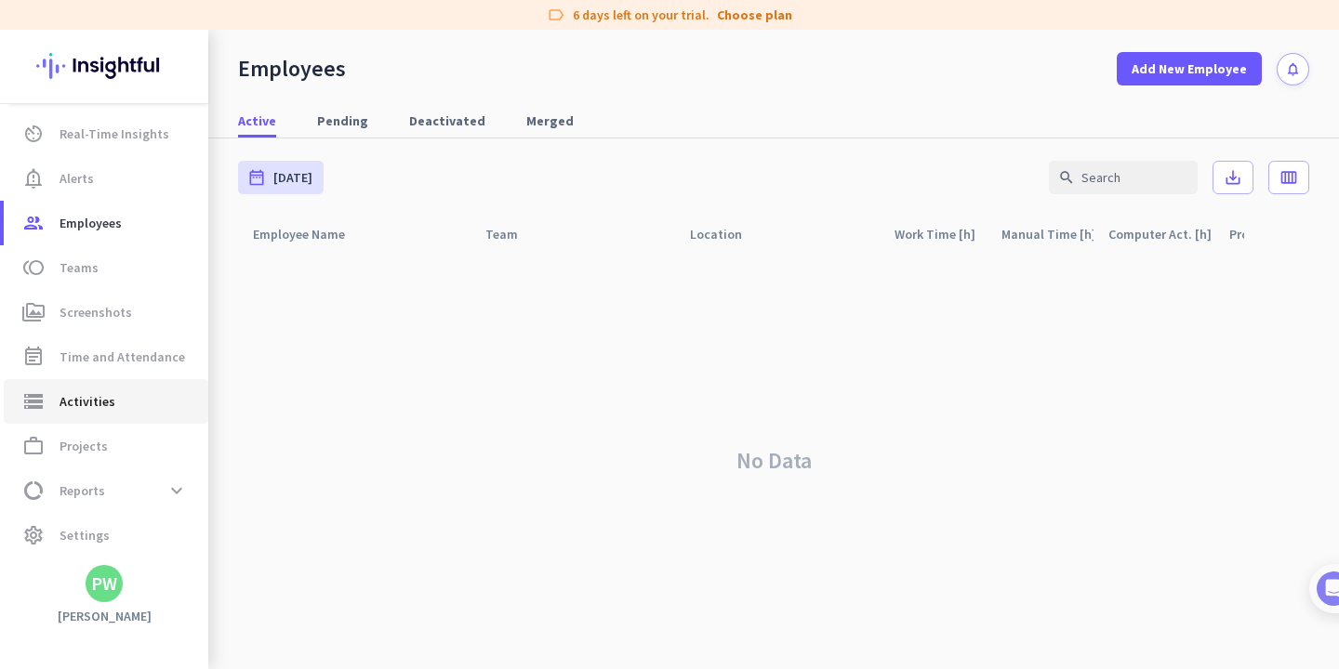
click at [112, 405] on span "storage Activities" at bounding box center [106, 401] width 175 height 22
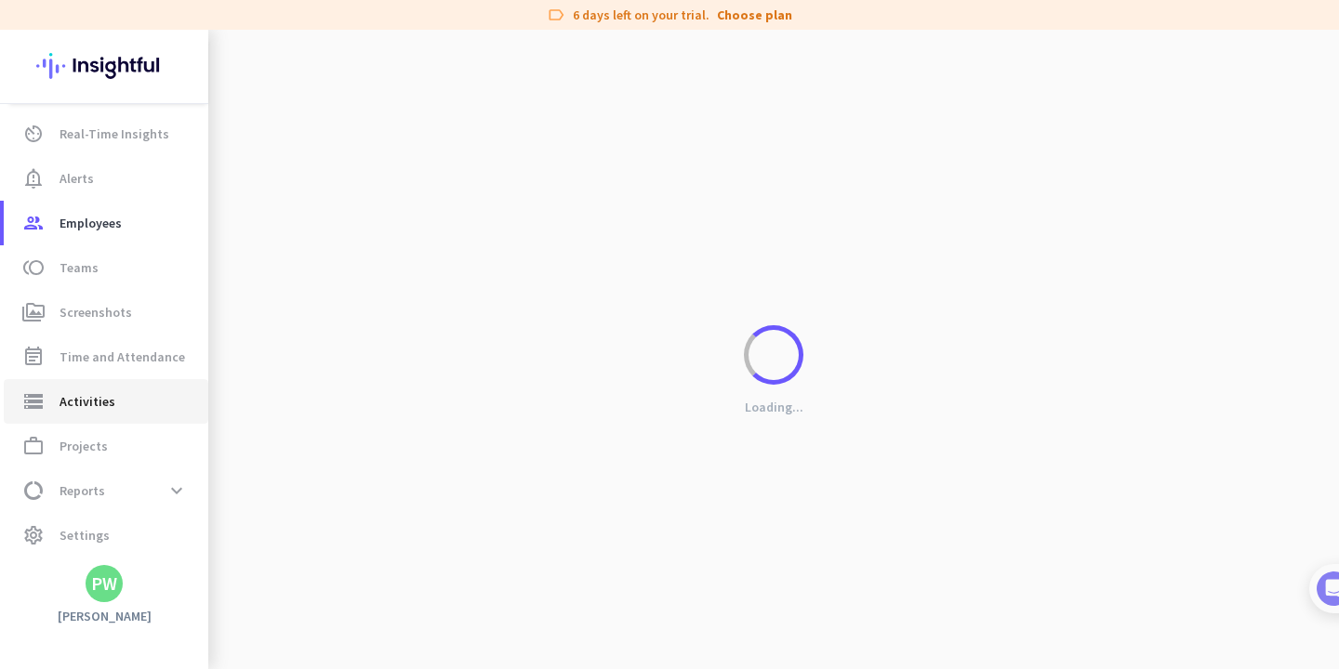
type input "Tue, Sep 9"
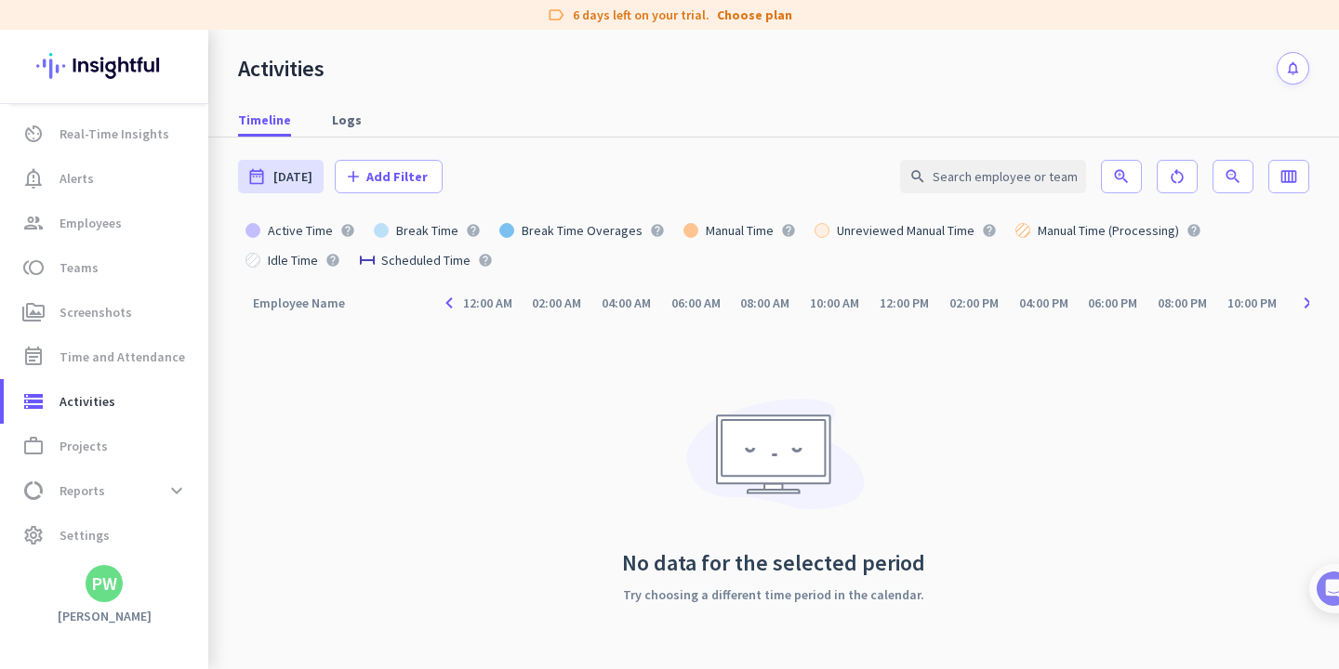
click at [496, 103] on div "Timeline Logs" at bounding box center [773, 120] width 1131 height 34
click at [94, 218] on span "Employees" at bounding box center [91, 223] width 62 height 22
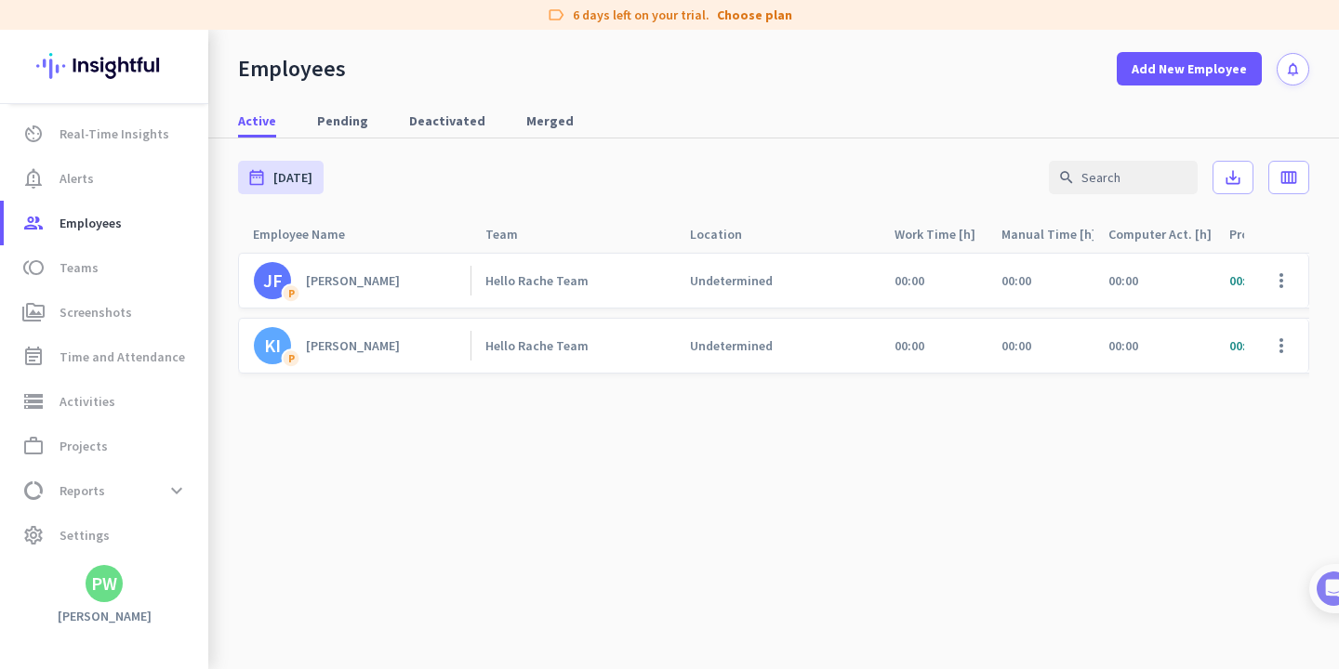
click at [369, 283] on div "Jenny Famuleras" at bounding box center [353, 280] width 94 height 17
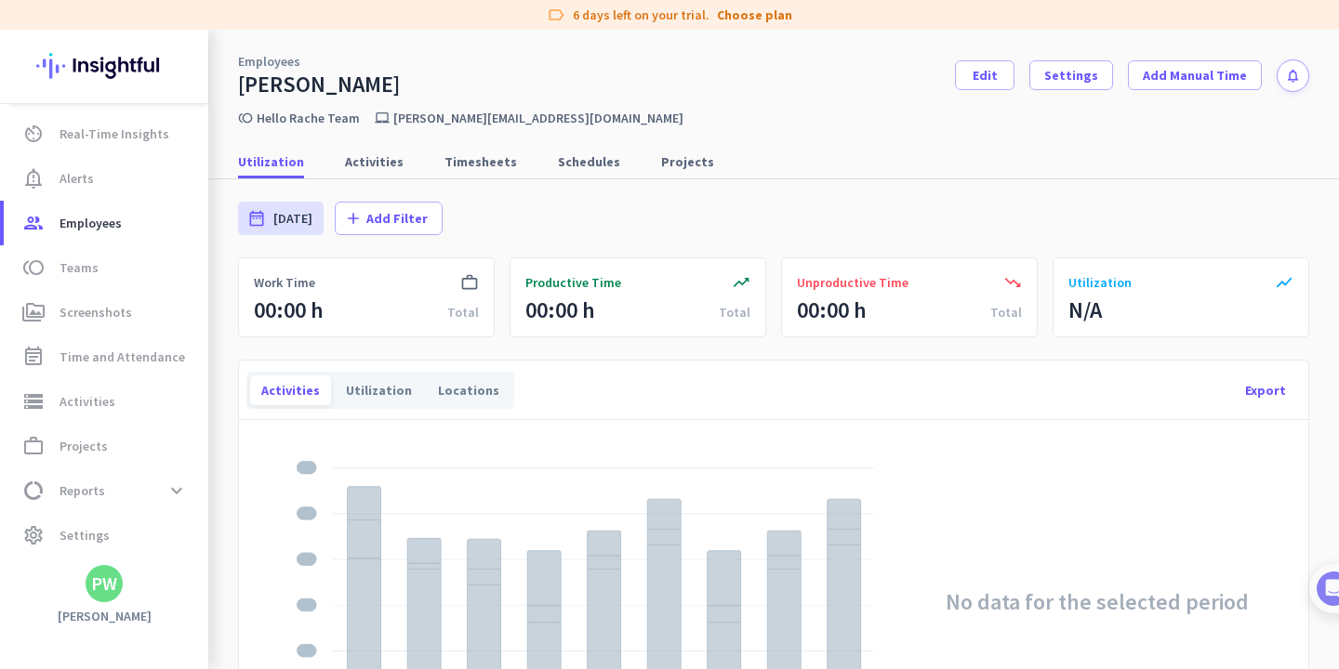
click at [868, 141] on nav "Utilization Activities Timesheets Schedules Projects" at bounding box center [773, 152] width 1131 height 53
